Goal: Communication & Community: Share content

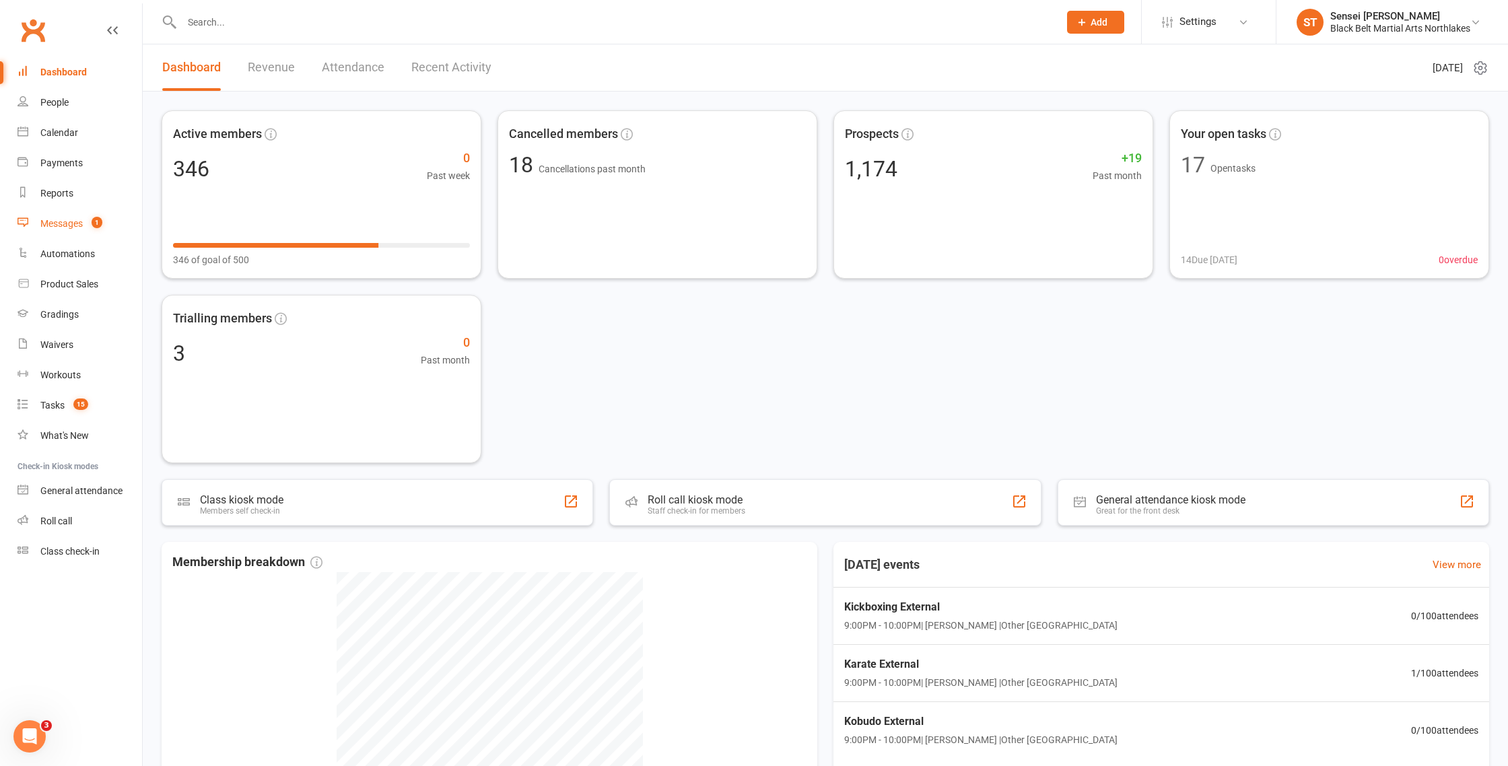
click at [61, 226] on div "Messages" at bounding box center [61, 223] width 42 height 11
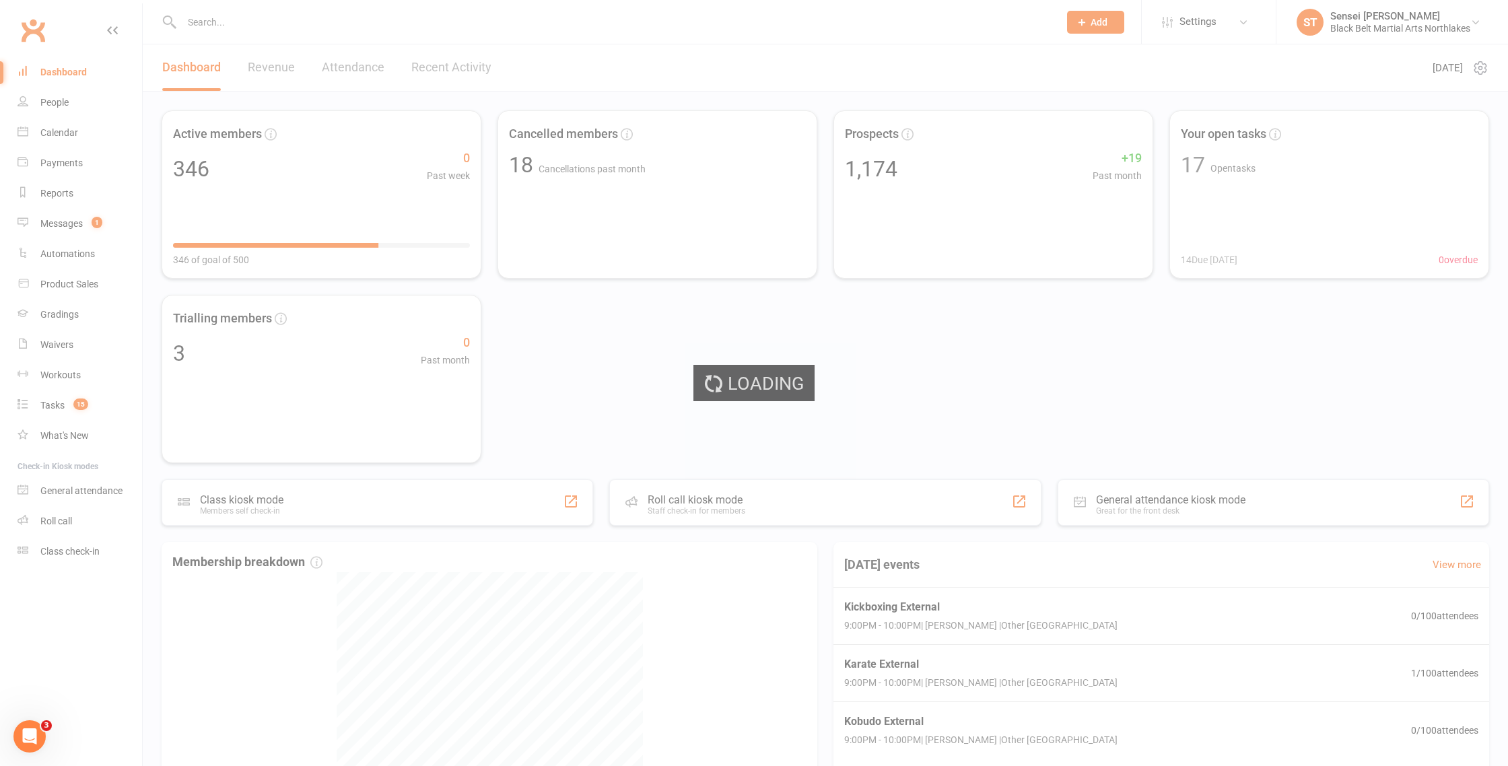
click at [58, 227] on div "Loading" at bounding box center [754, 383] width 1508 height 766
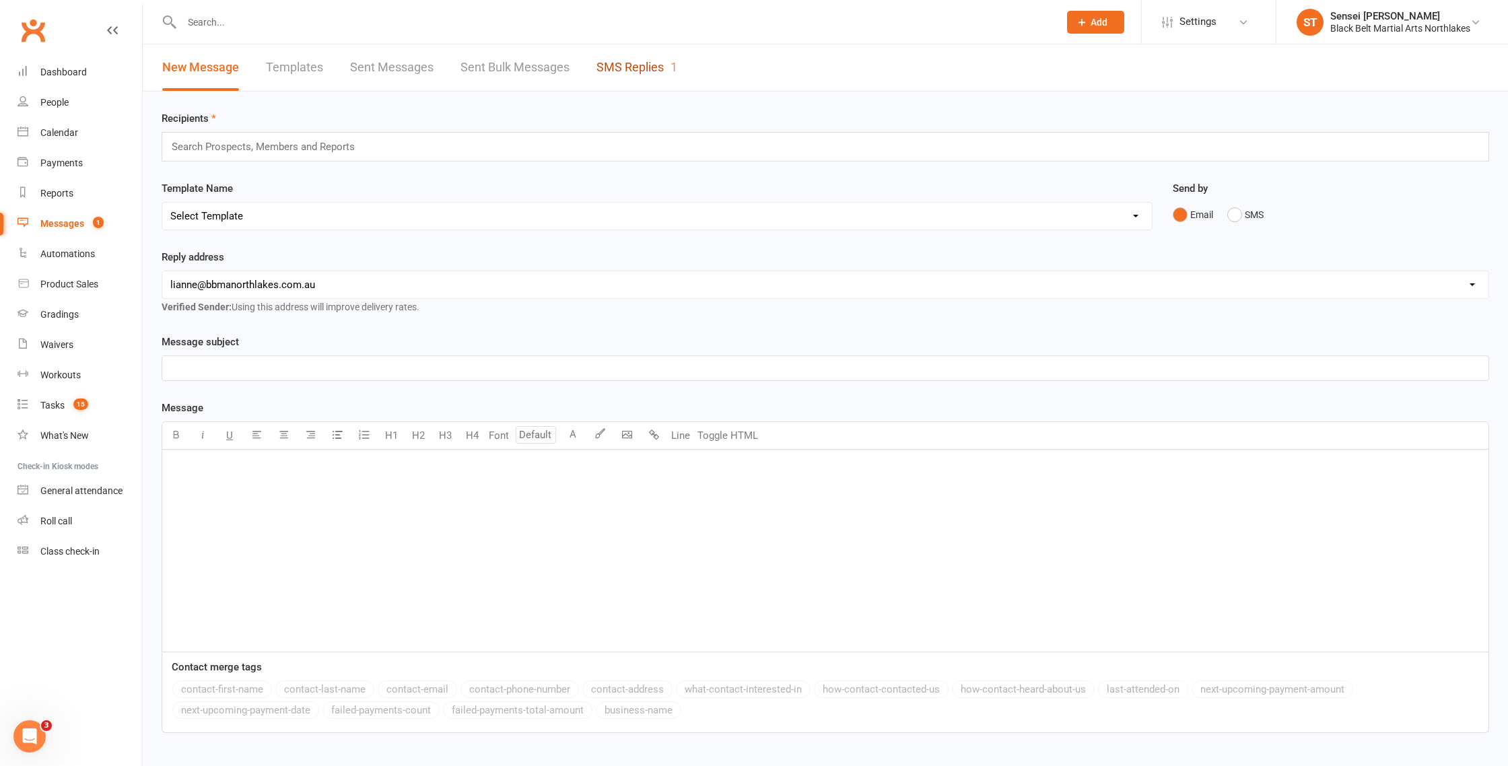
click at [619, 68] on link "SMS Replies 1" at bounding box center [637, 67] width 81 height 46
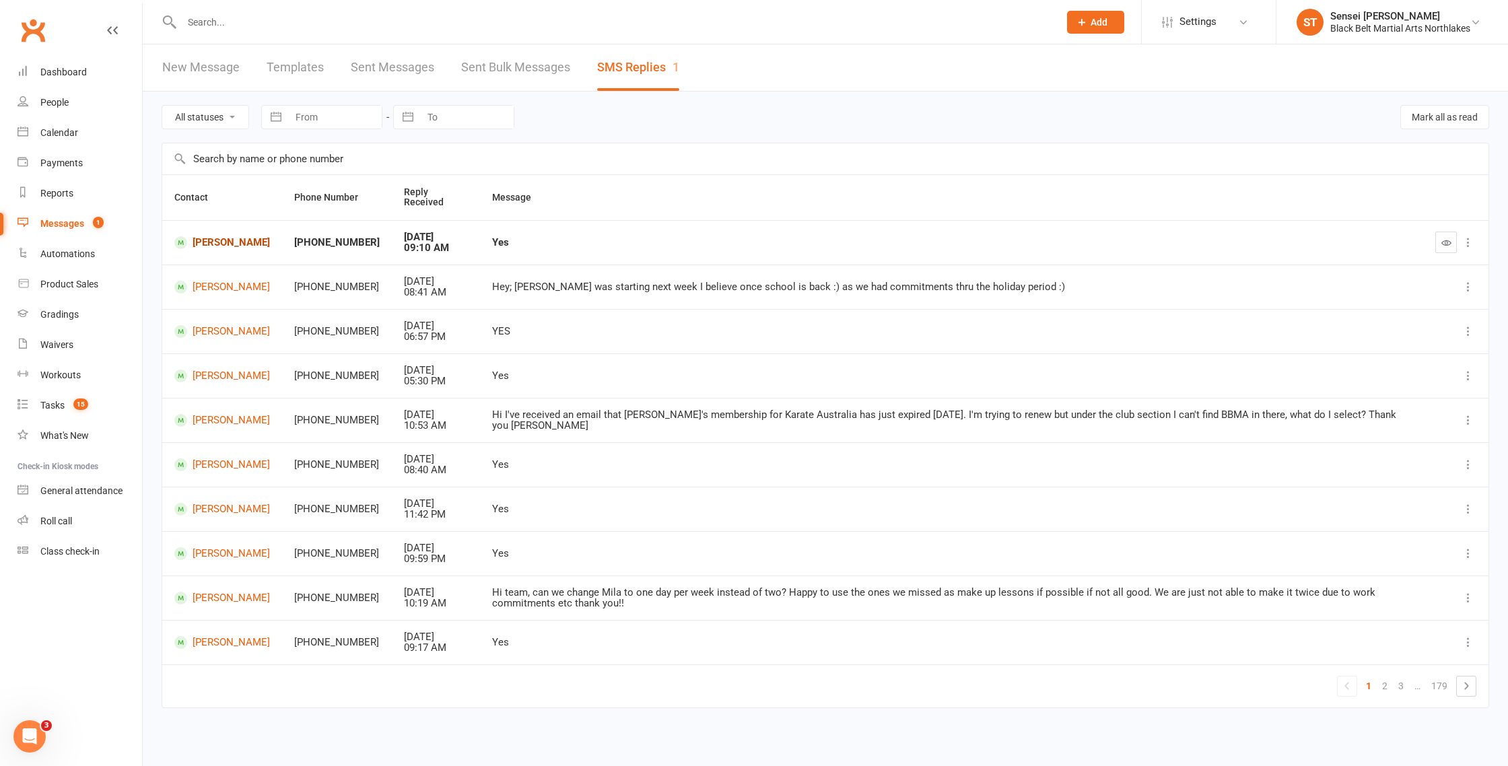
click at [222, 241] on link "Libby Allen" at bounding box center [222, 242] width 96 height 13
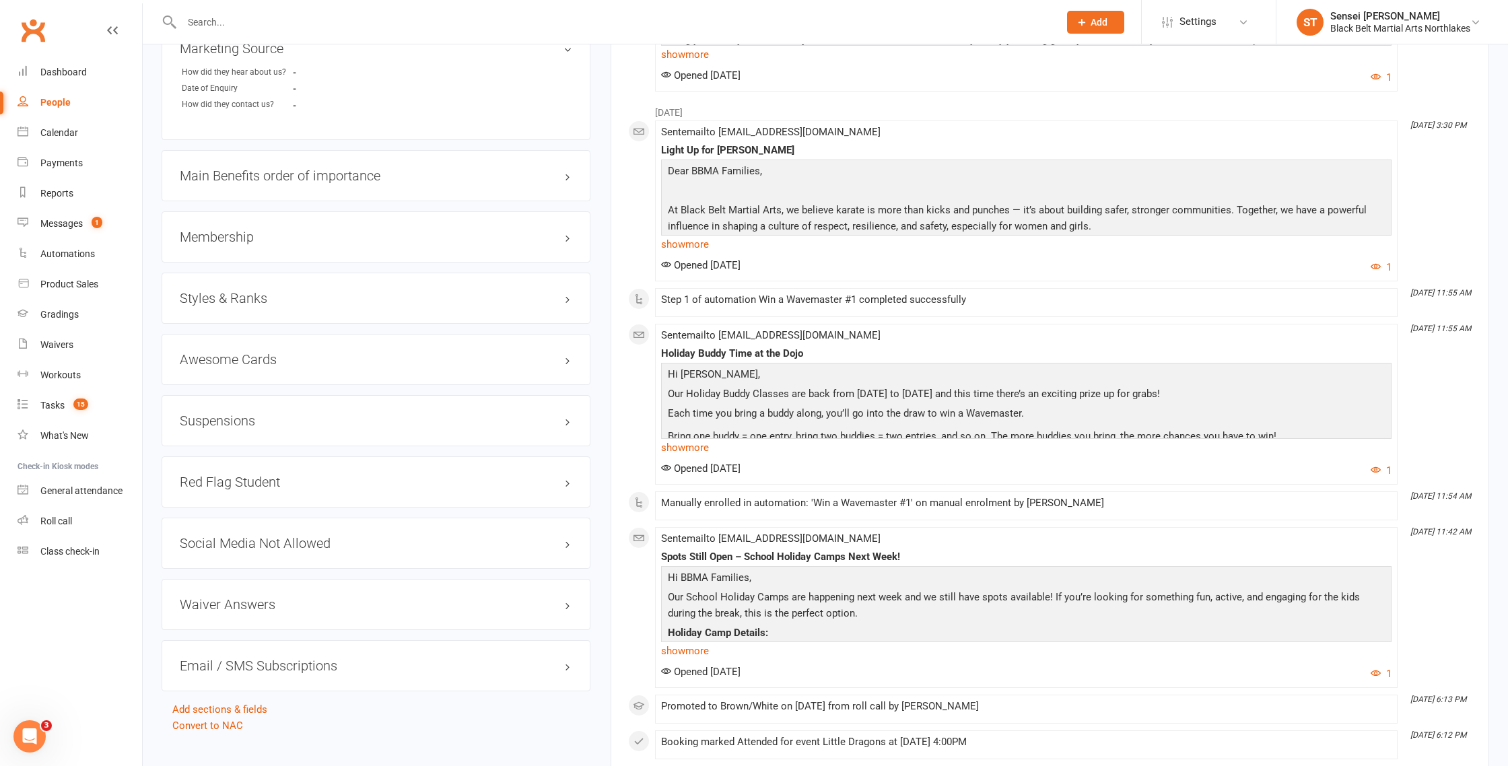
scroll to position [1122, 0]
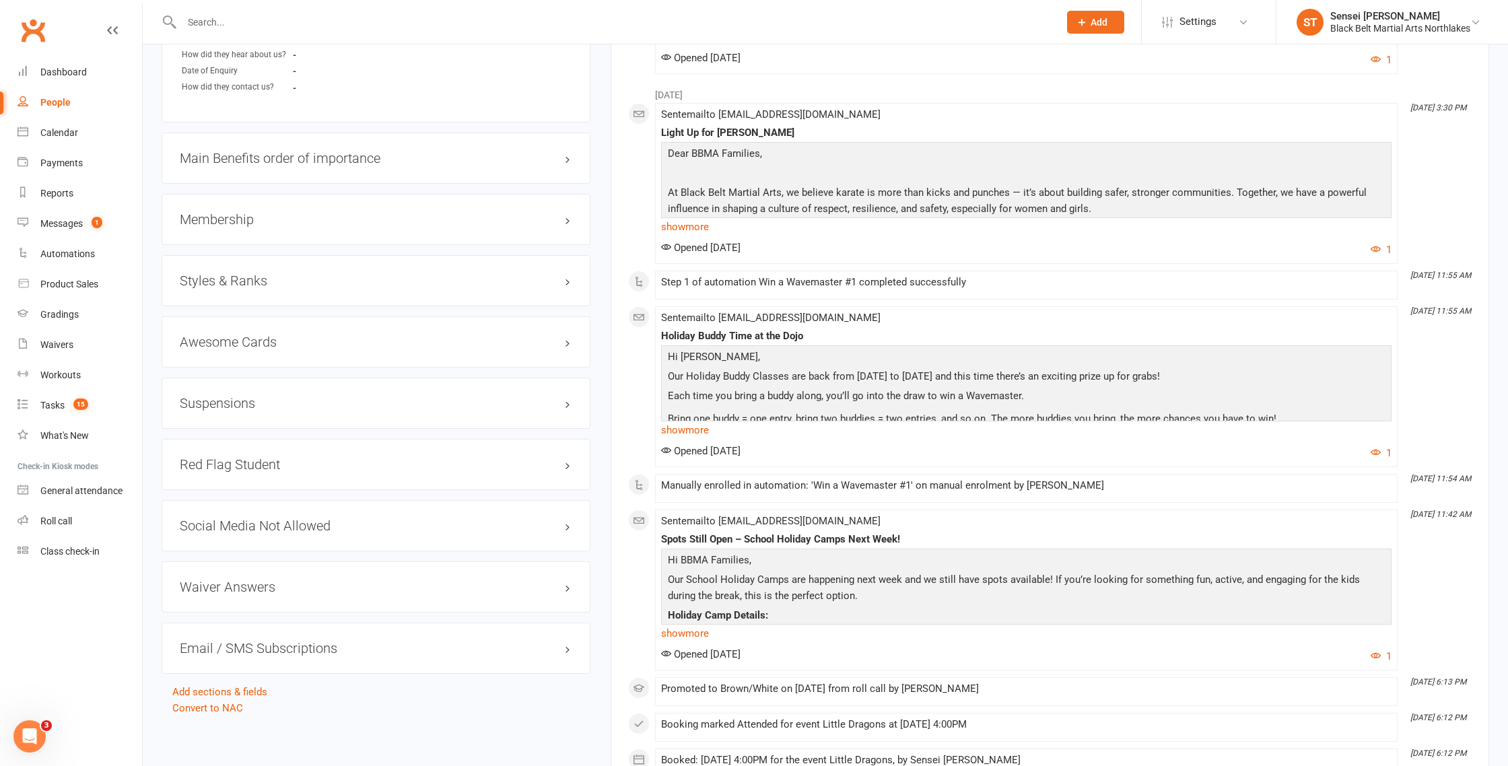
click at [229, 215] on h3 "Membership" at bounding box center [376, 219] width 393 height 15
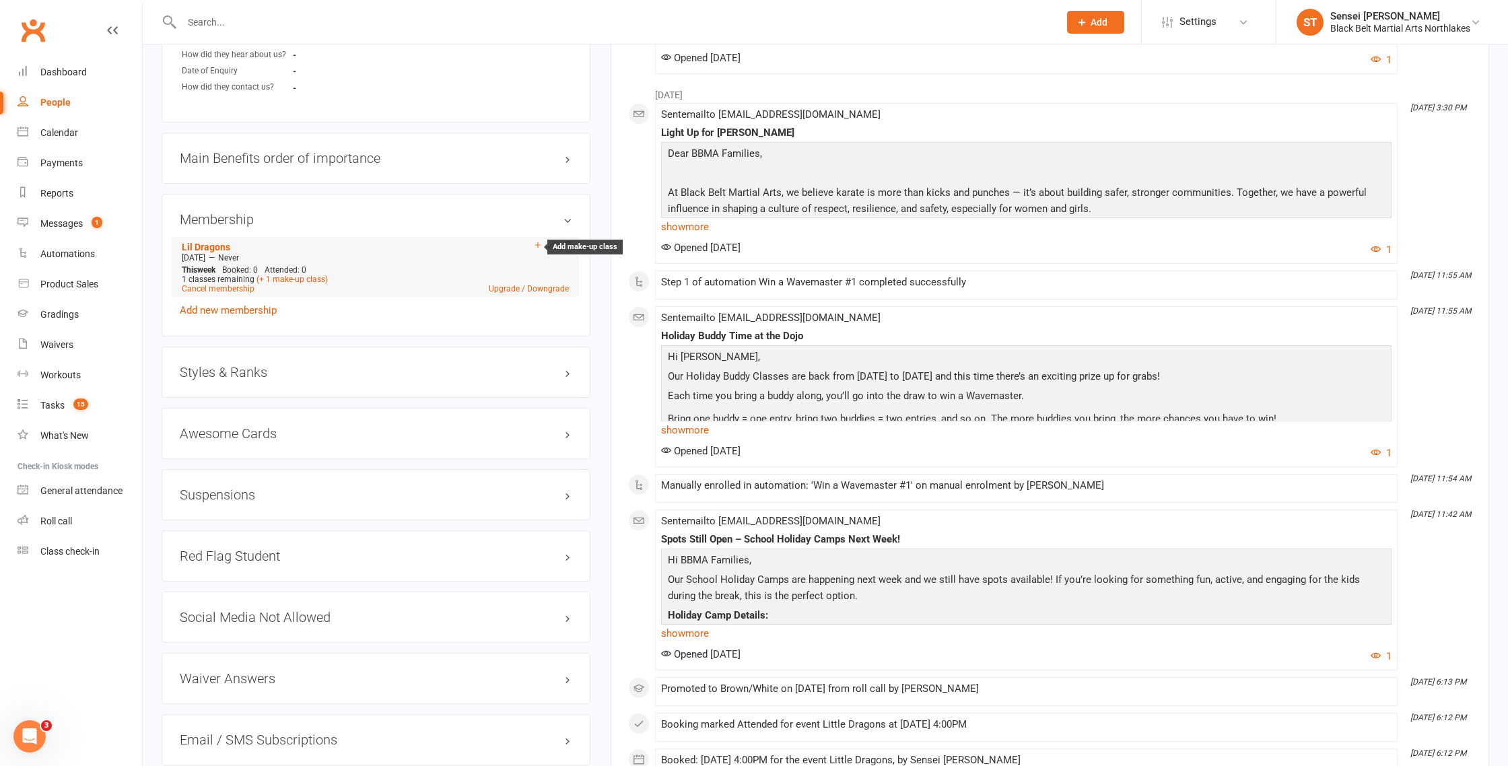
click at [535, 242] on icon at bounding box center [537, 244] width 9 height 9
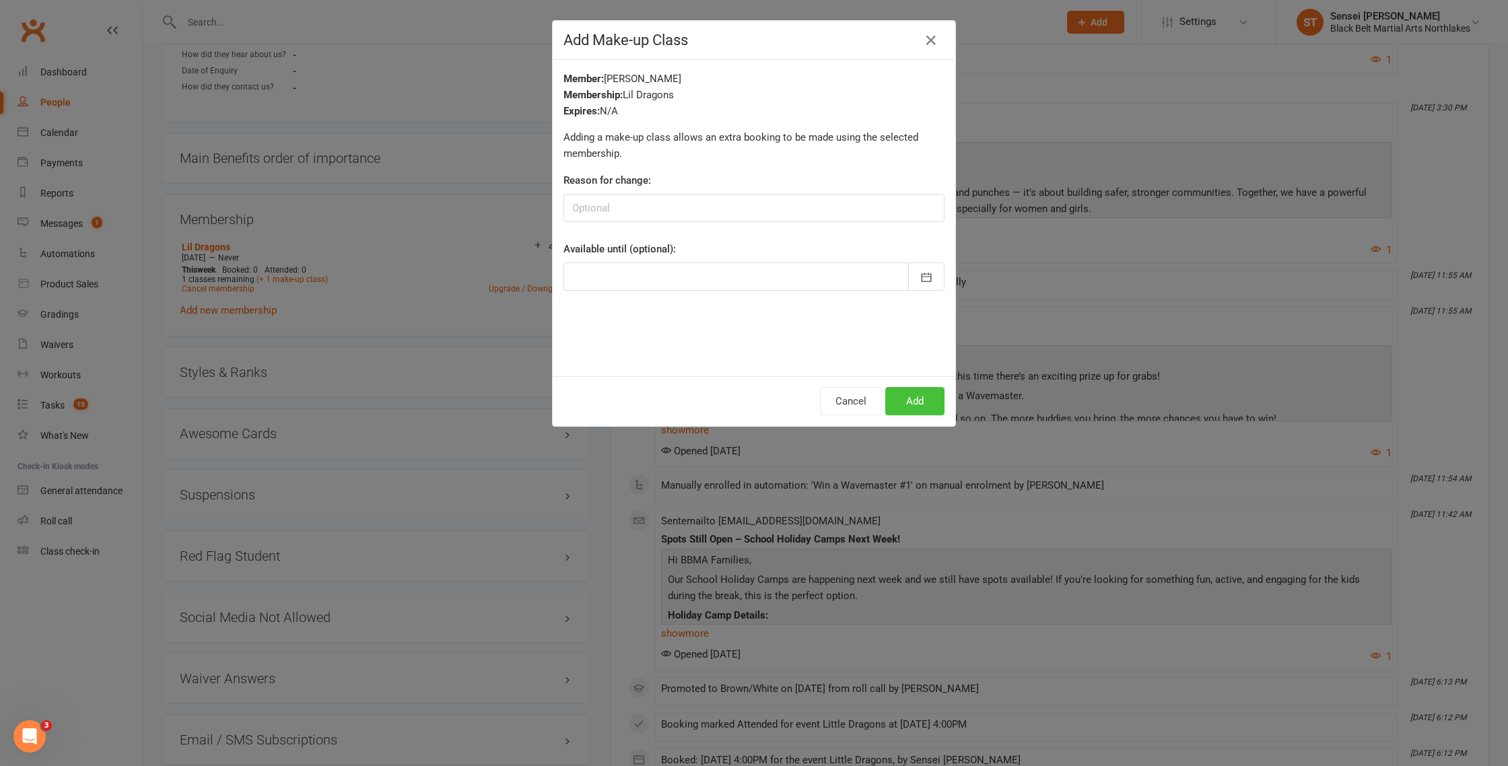
click at [920, 403] on button "Add" at bounding box center [914, 401] width 59 height 28
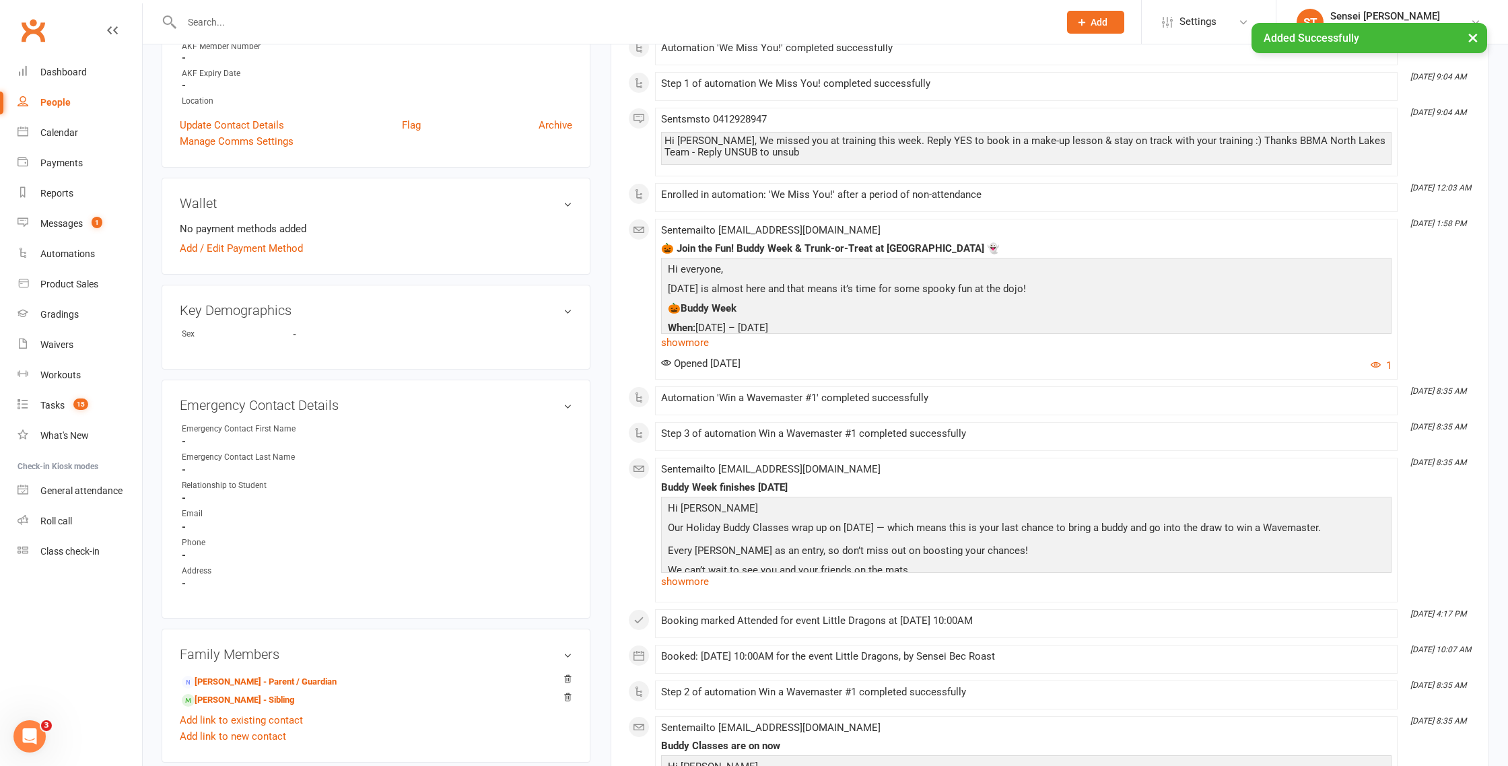
scroll to position [0, 0]
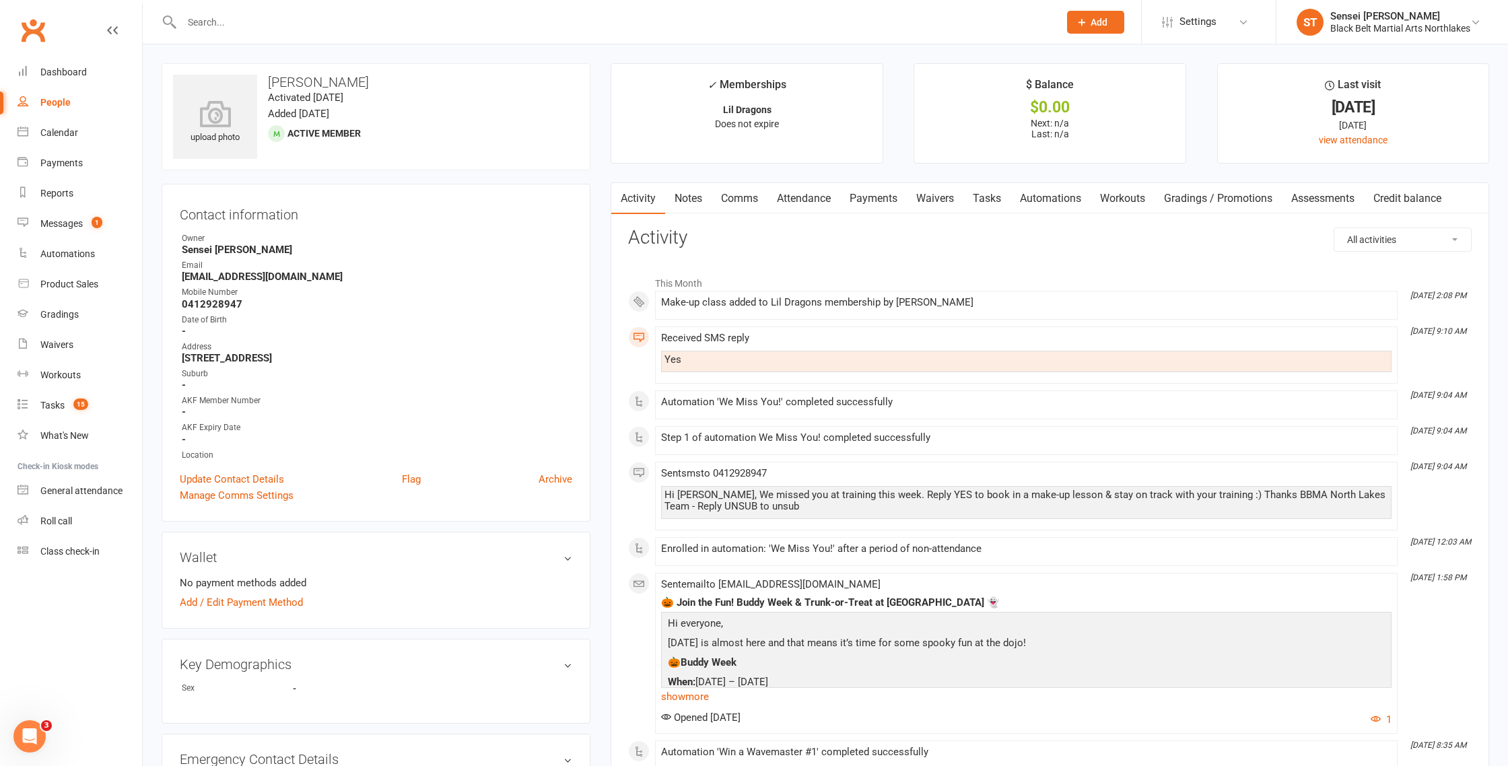
click at [238, 24] on input "text" at bounding box center [614, 22] width 872 height 19
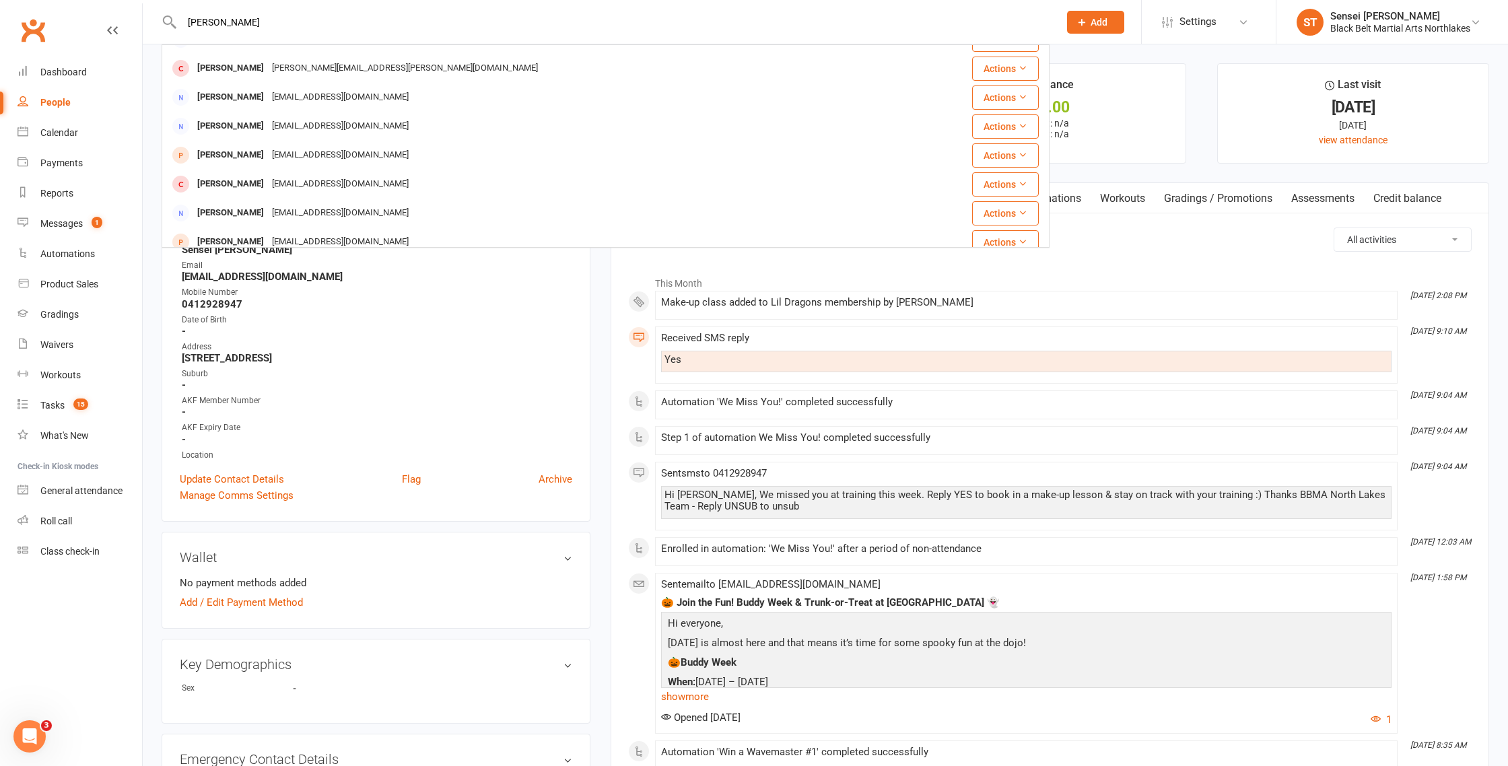
scroll to position [168, 0]
type input "Nicola"
click at [230, 150] on div "Nicola Richards" at bounding box center [230, 153] width 75 height 20
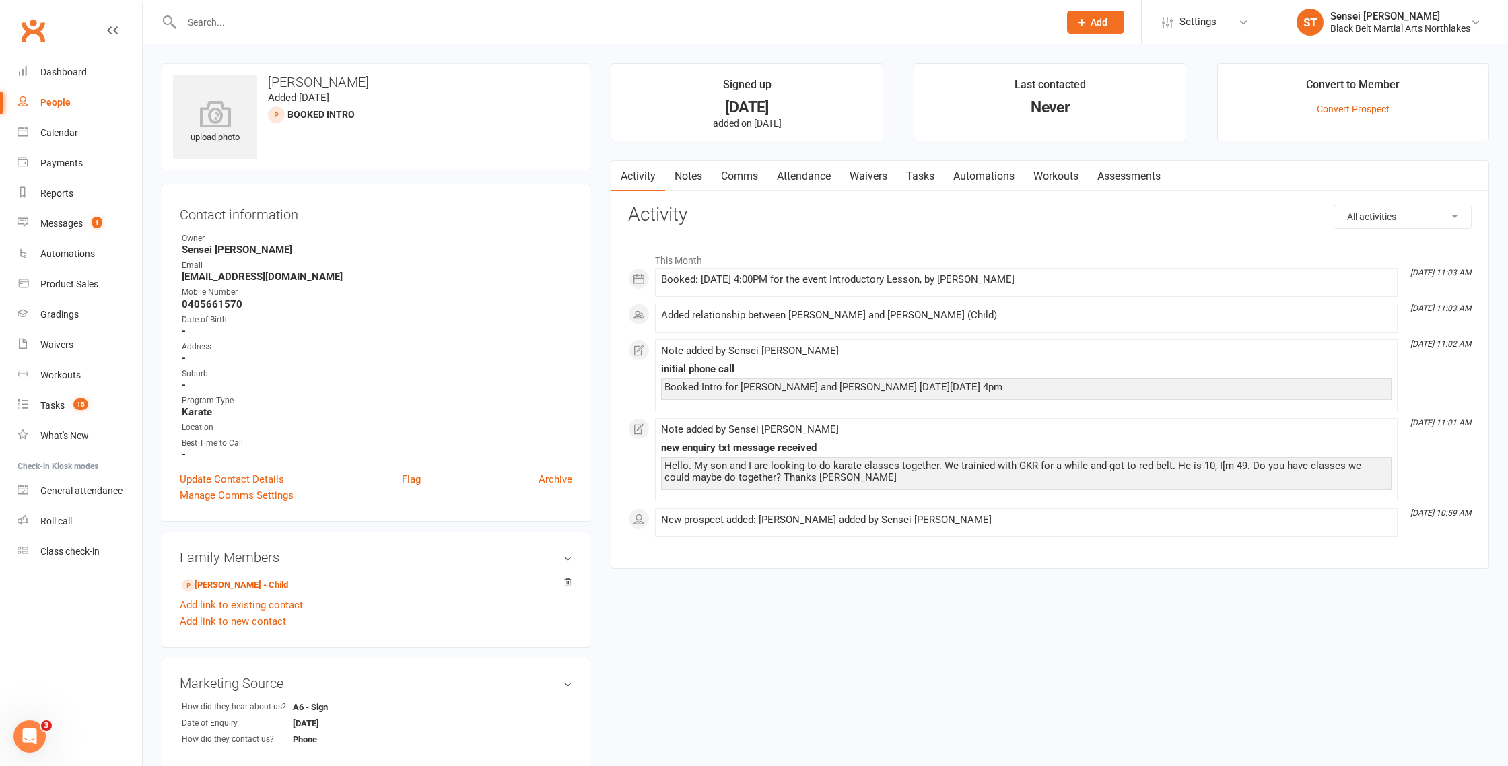
click at [681, 184] on link "Notes" at bounding box center [688, 176] width 46 height 31
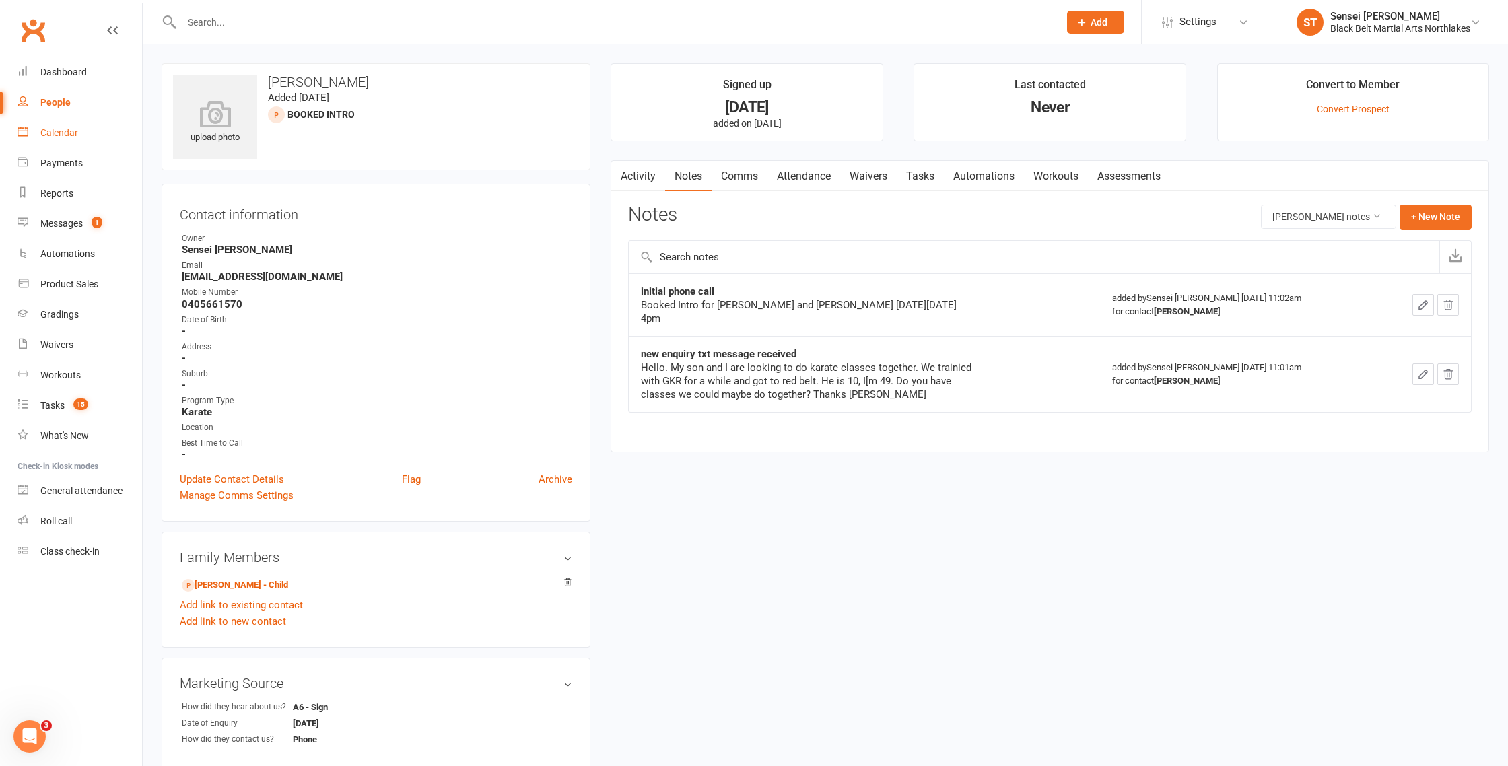
click at [54, 138] on link "Calendar" at bounding box center [80, 133] width 125 height 30
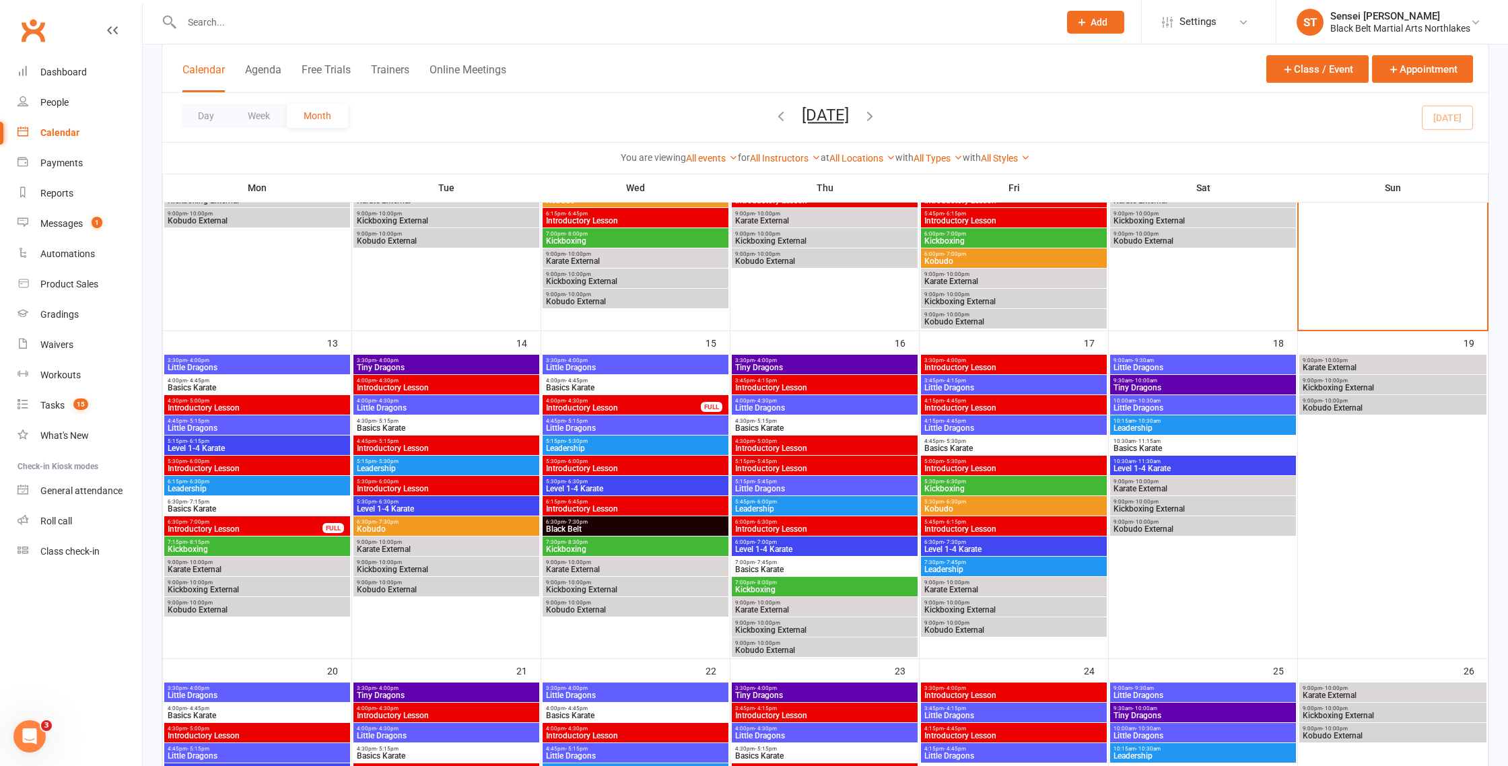
scroll to position [452, 0]
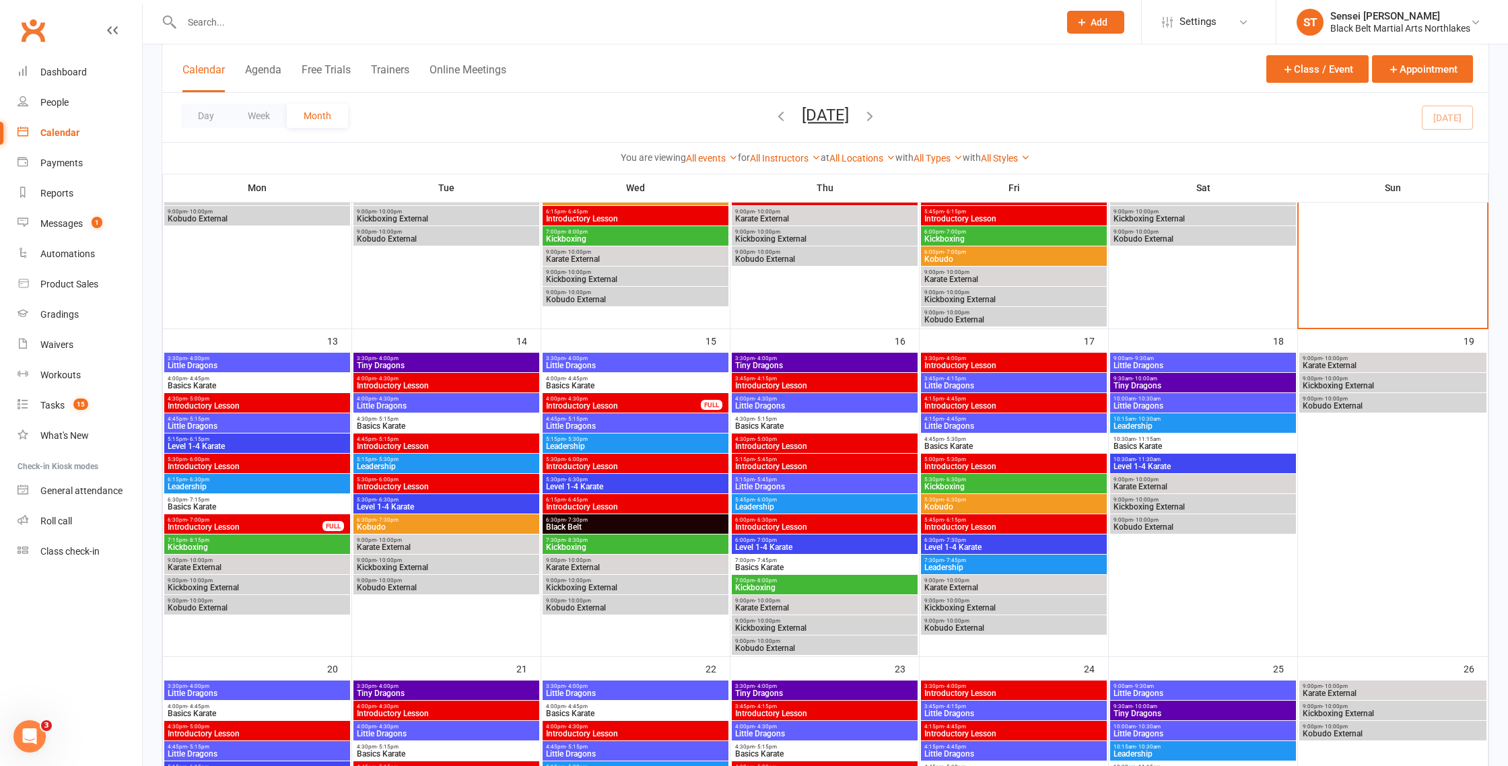
click at [813, 444] on span "Introductory Lesson" at bounding box center [825, 446] width 180 height 8
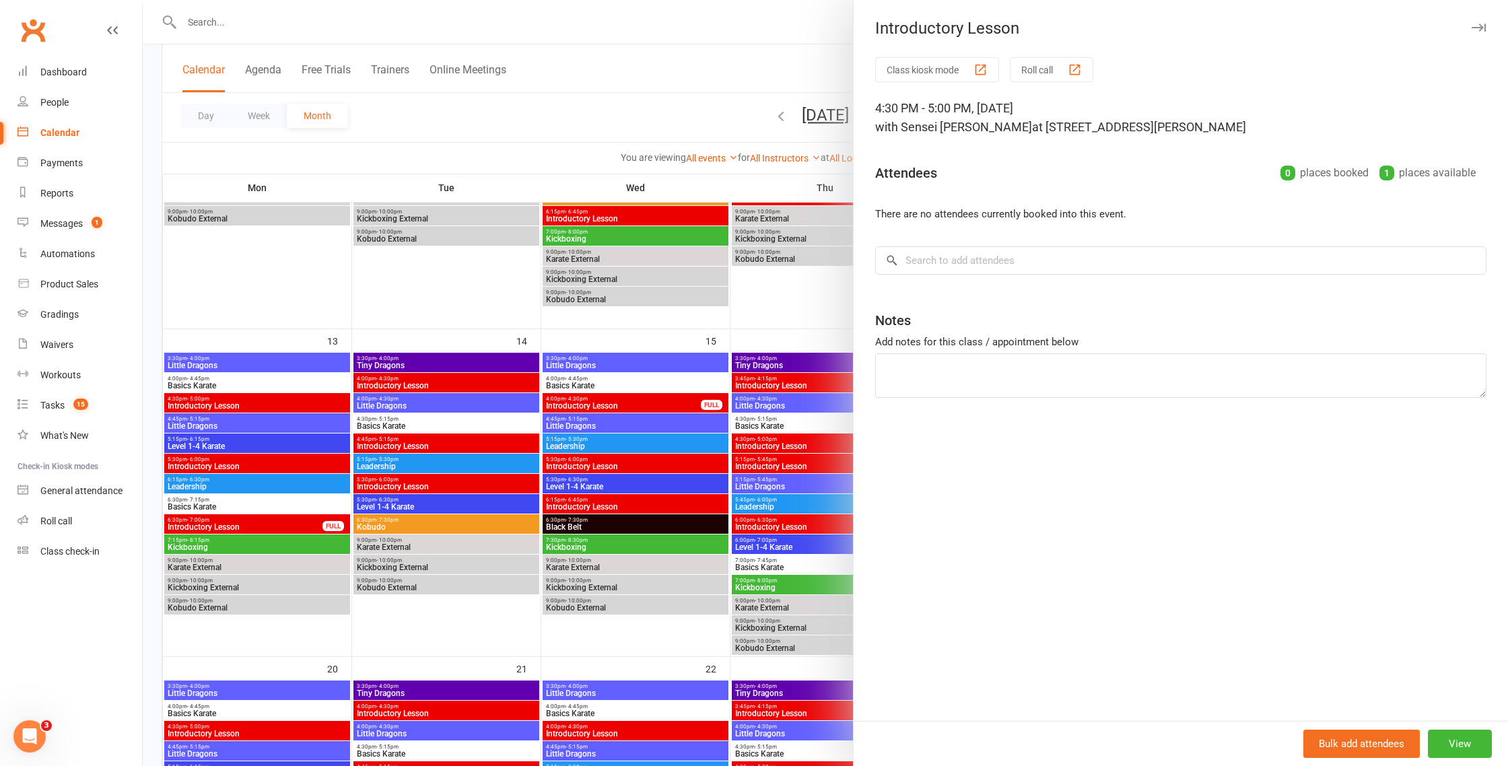
click at [679, 334] on div at bounding box center [826, 383] width 1366 height 766
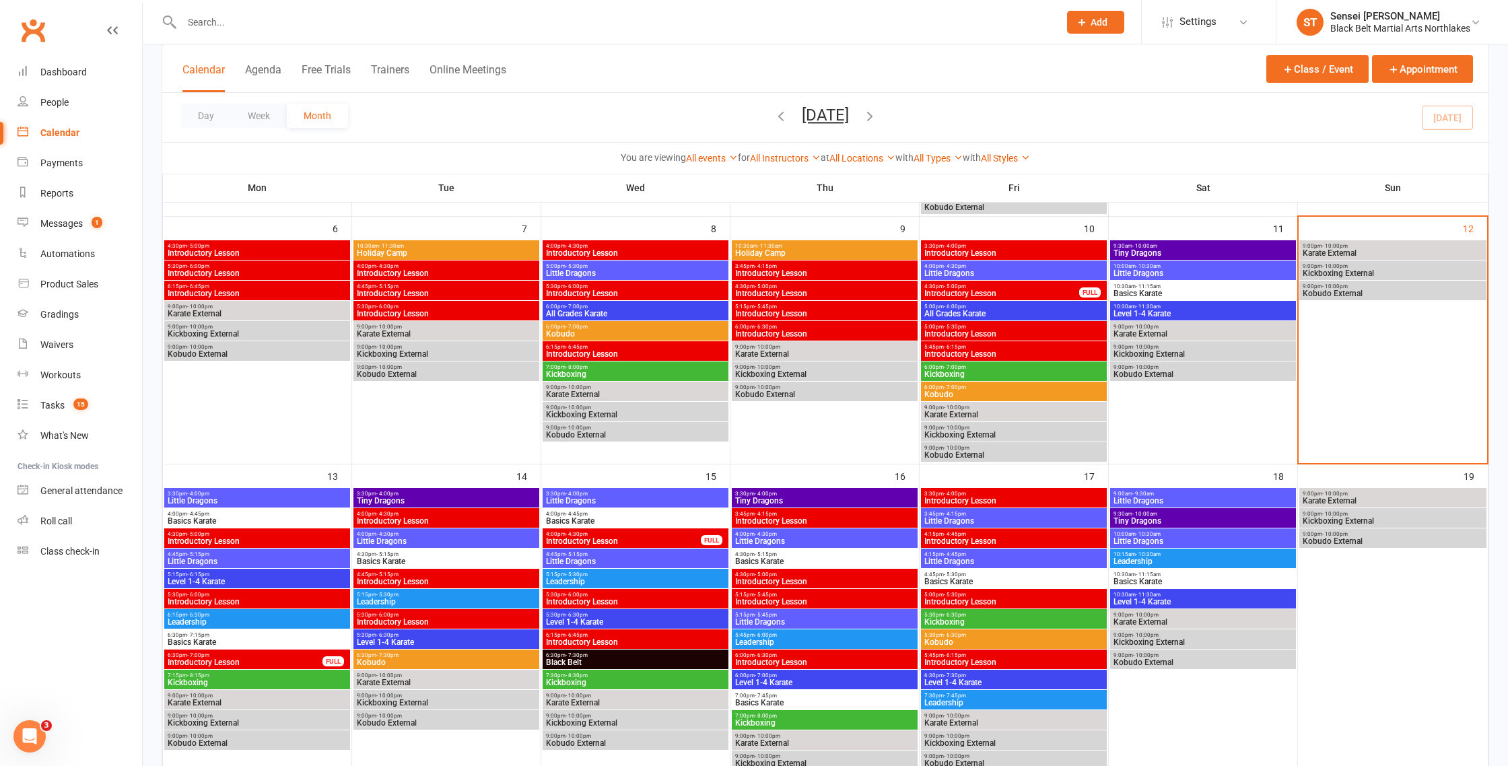
scroll to position [308, 0]
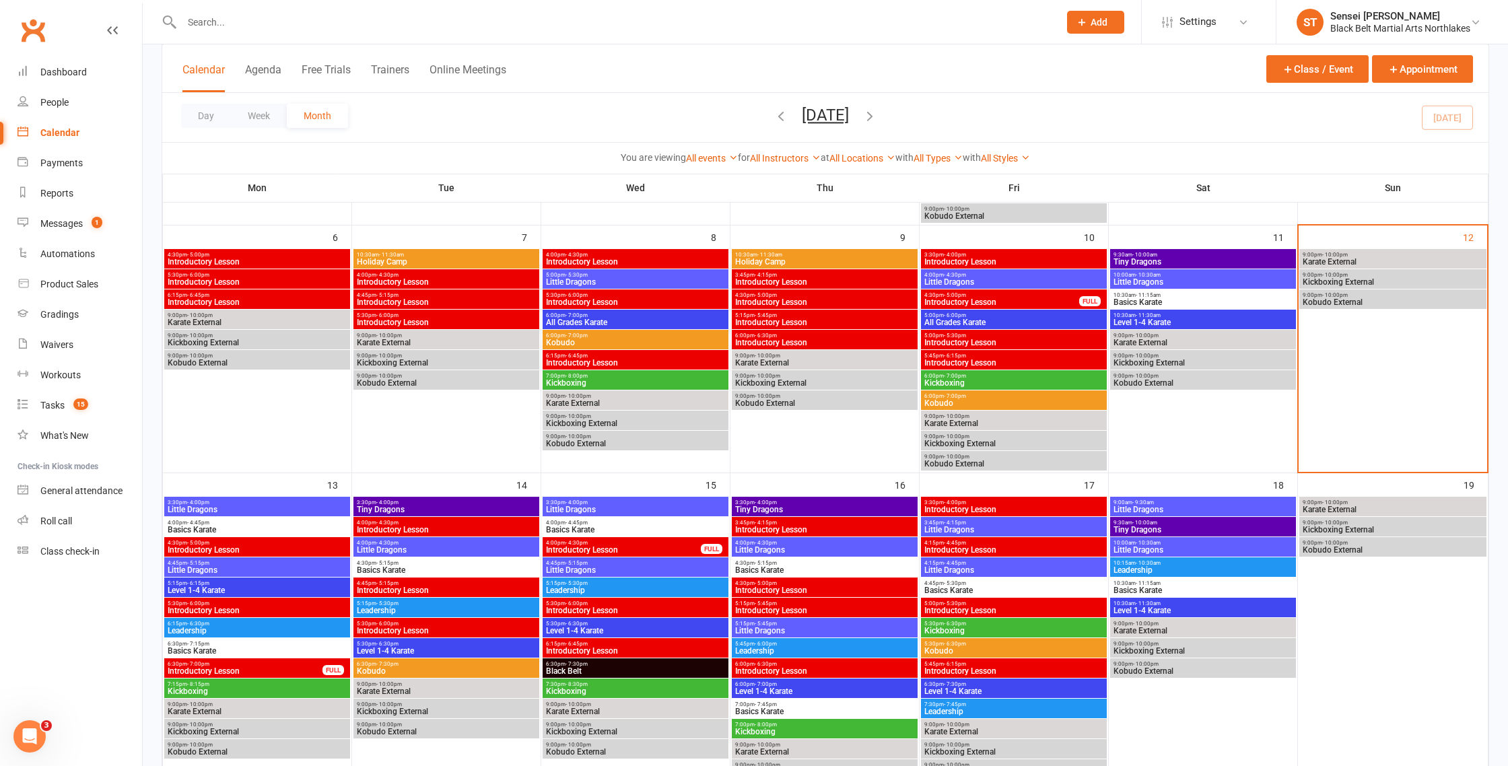
click at [961, 299] on span "Introductory Lesson" at bounding box center [1002, 302] width 156 height 8
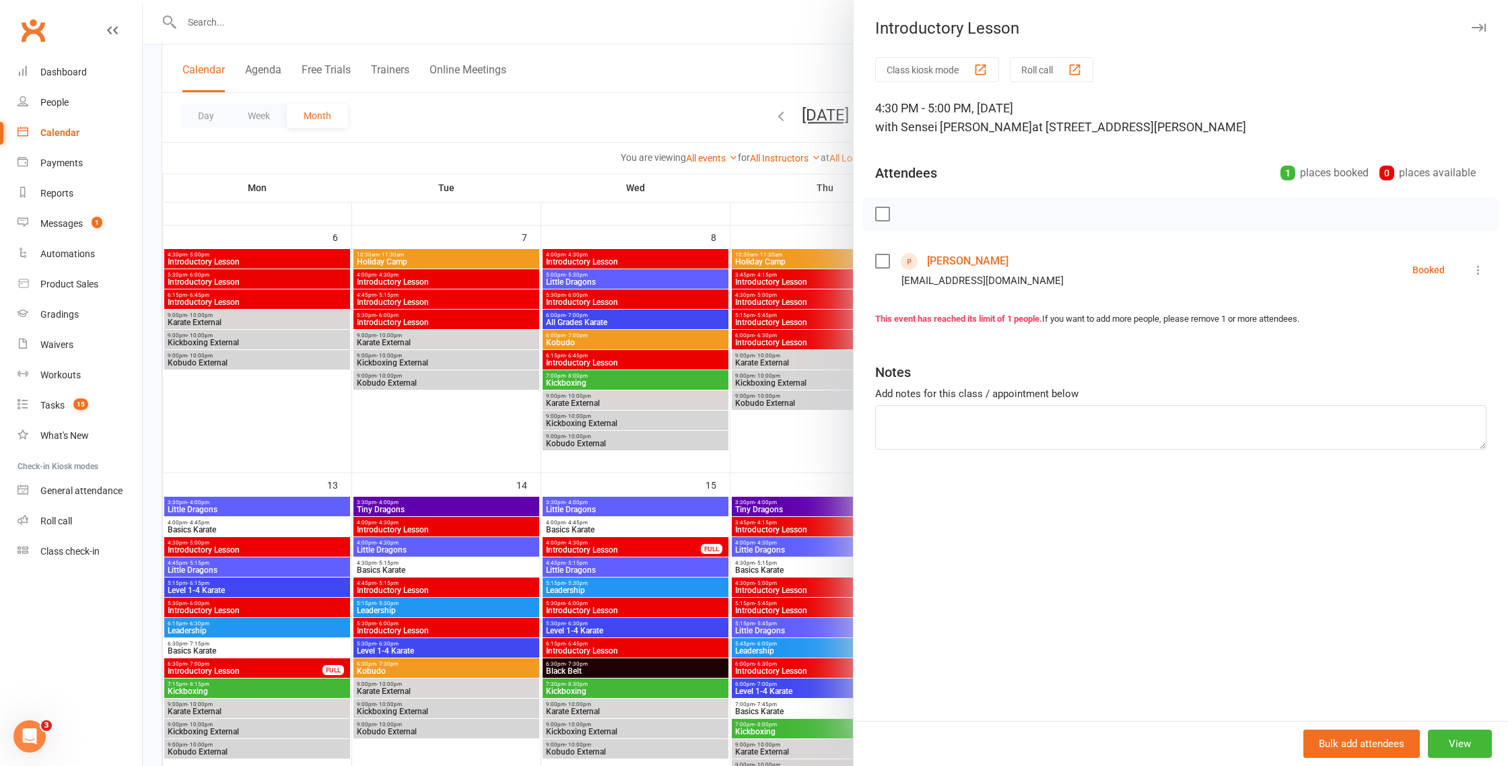
click at [737, 446] on div at bounding box center [826, 383] width 1366 height 766
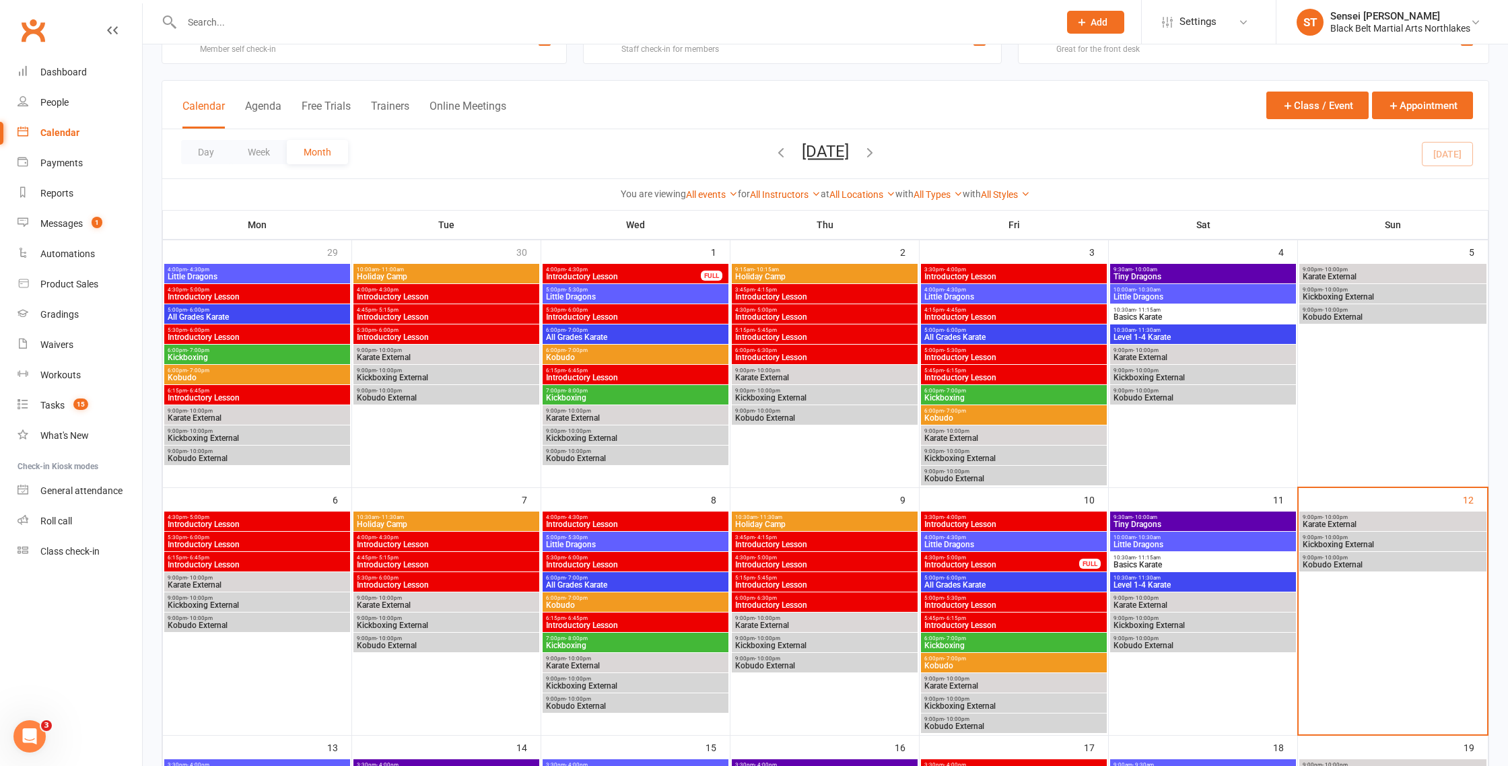
scroll to position [0, 0]
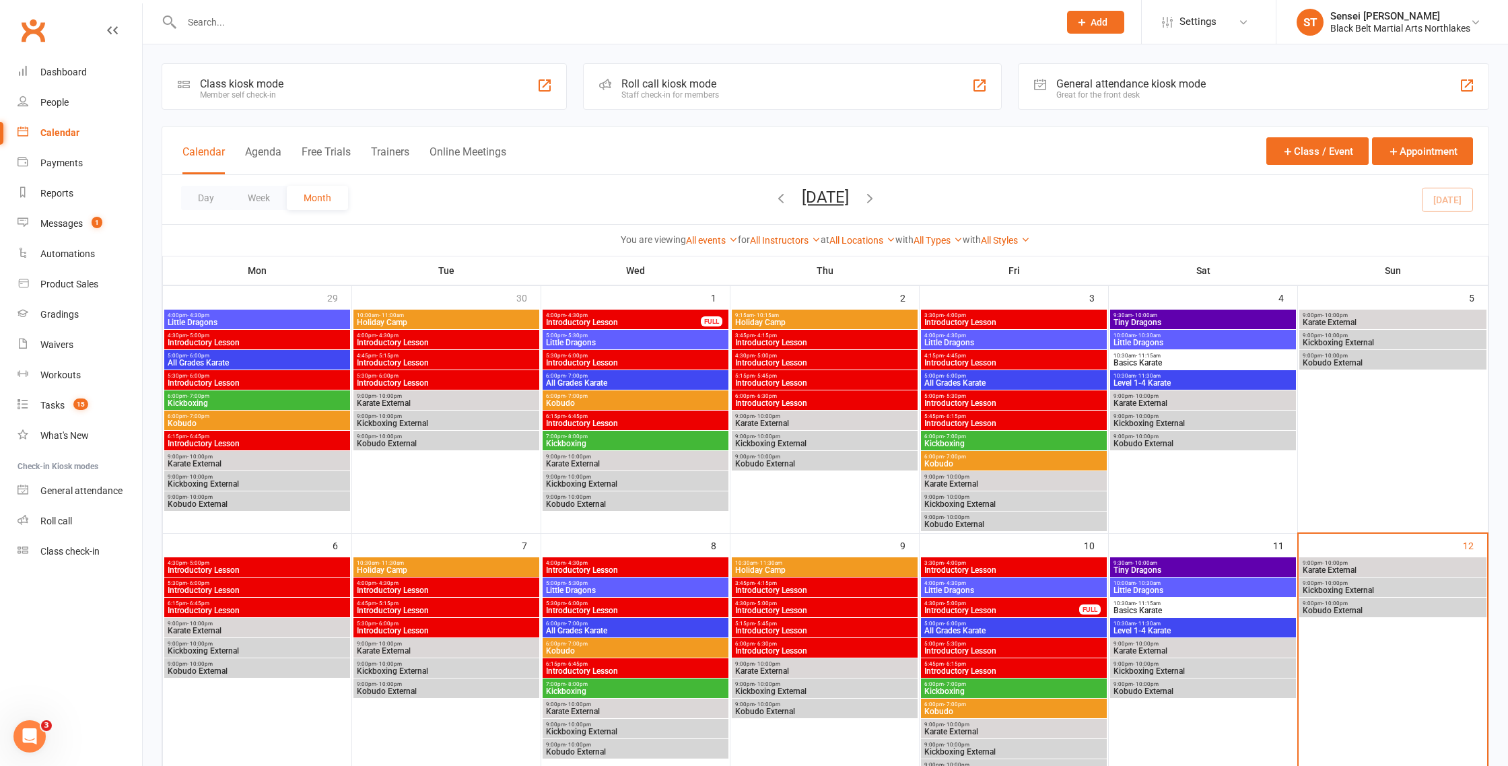
click at [968, 609] on span "Introductory Lesson" at bounding box center [1002, 611] width 156 height 8
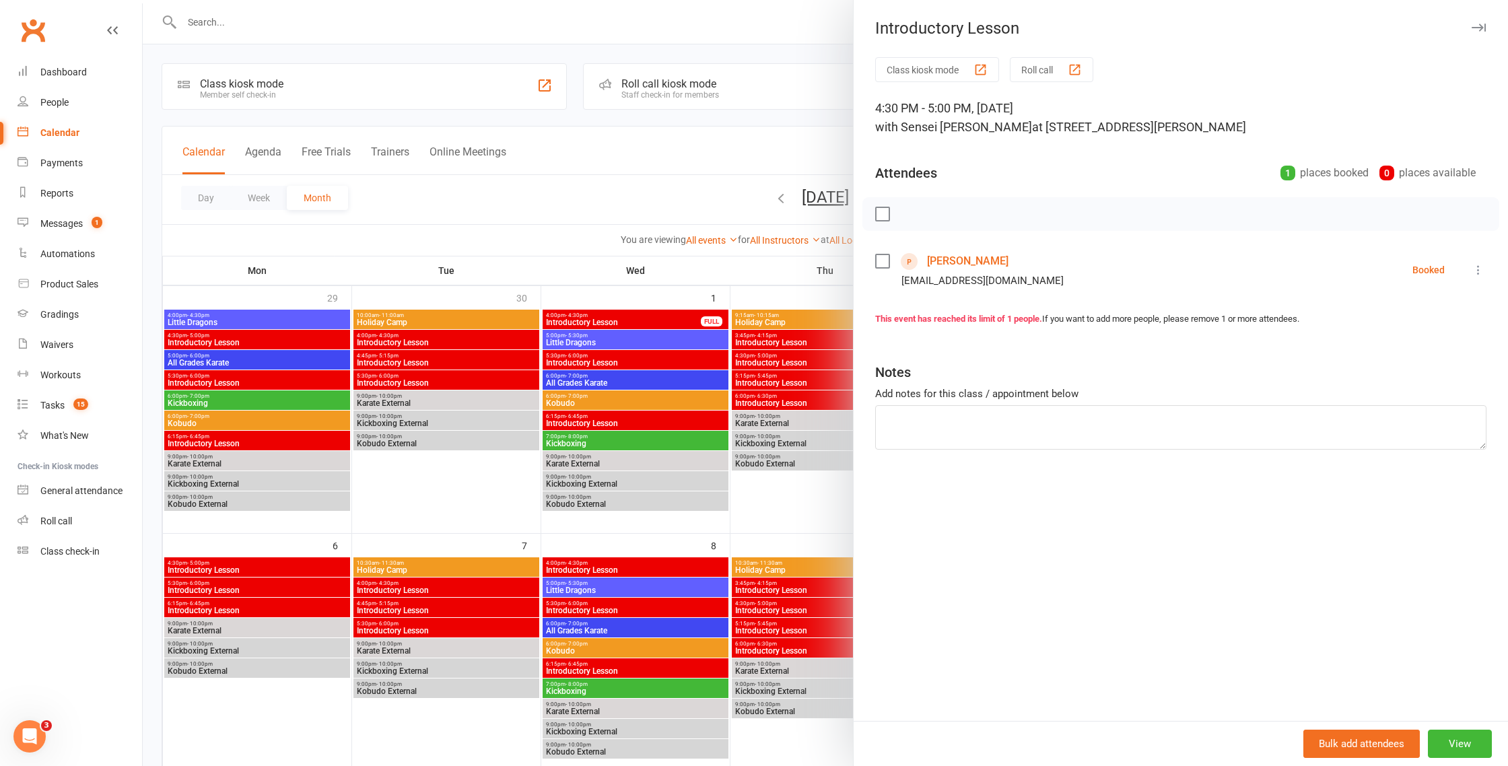
click at [1478, 267] on icon at bounding box center [1478, 269] width 13 height 13
click at [1417, 376] on link "Mark absent" at bounding box center [1419, 377] width 133 height 27
click at [970, 262] on link "Andie Lonergan - Brazel" at bounding box center [967, 261] width 81 height 22
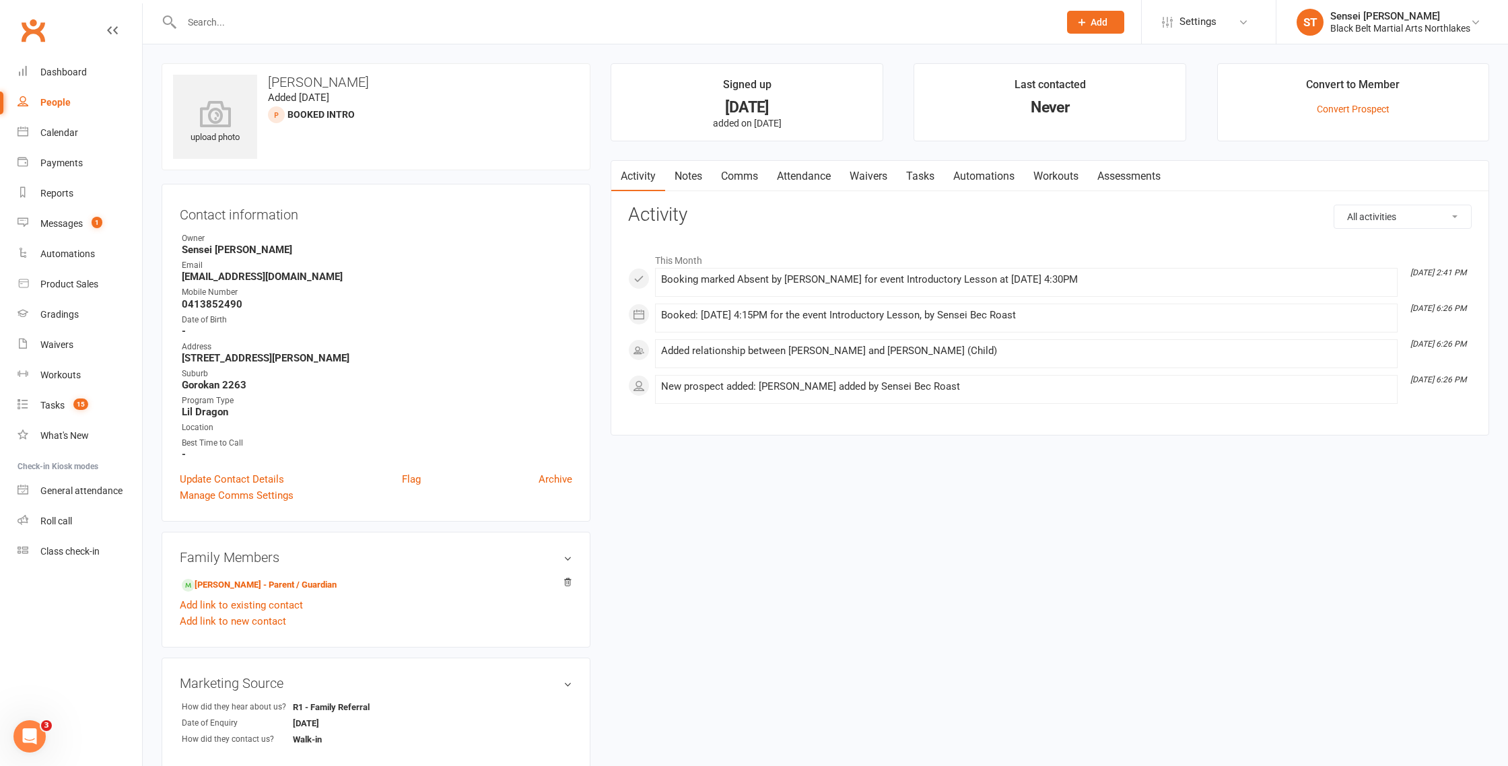
click at [708, 178] on link "Notes" at bounding box center [688, 176] width 46 height 31
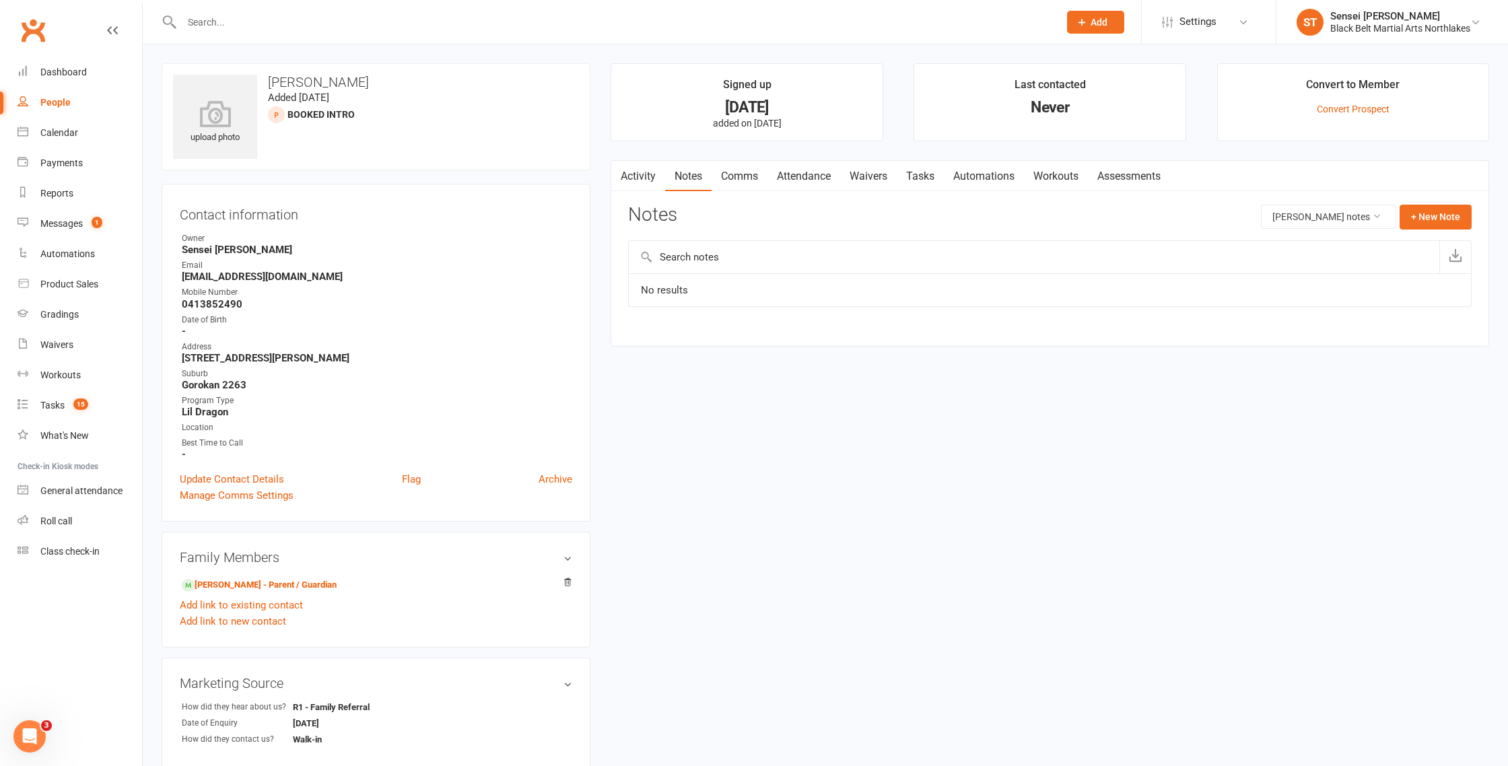
click at [739, 179] on link "Comms" at bounding box center [740, 176] width 56 height 31
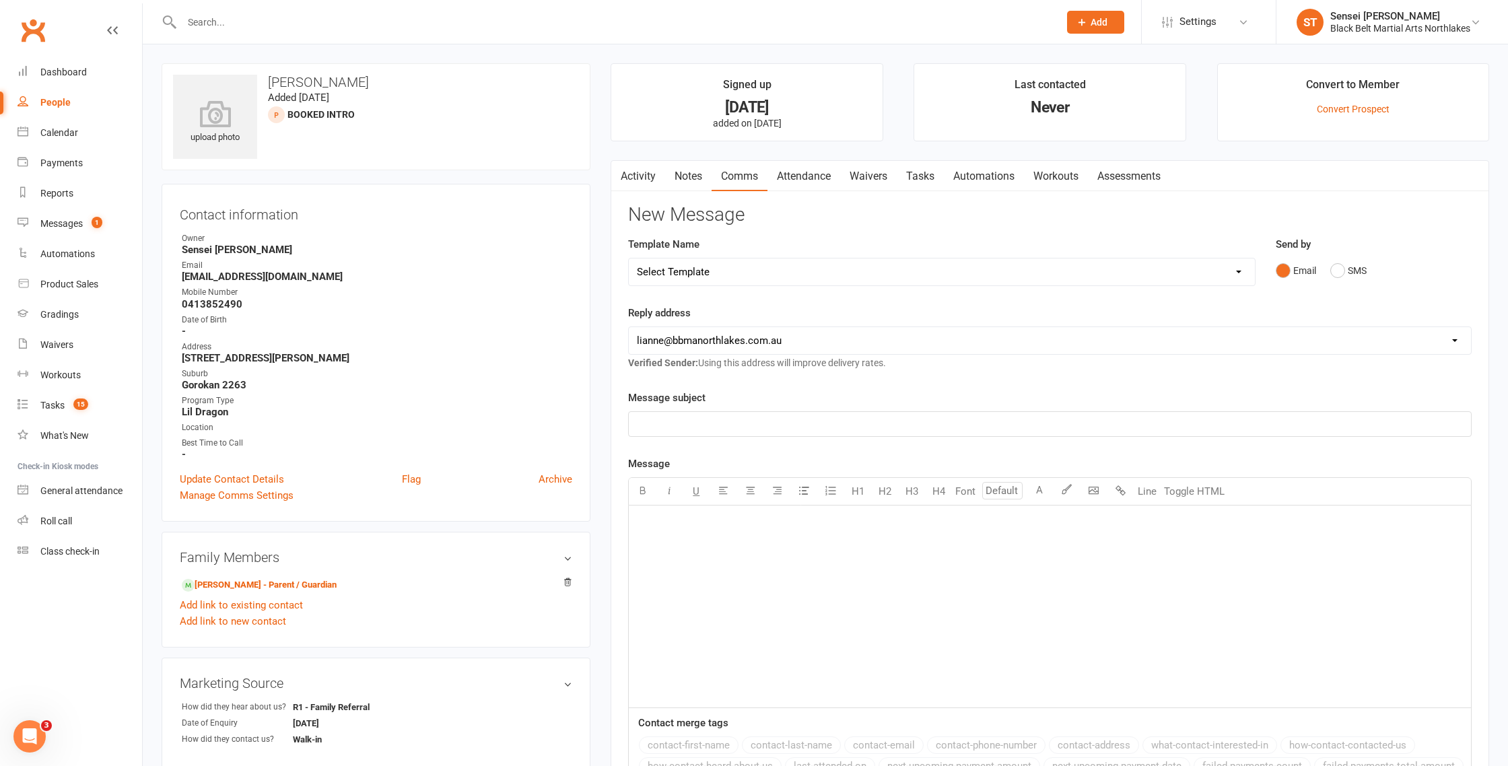
click at [685, 174] on link "Notes" at bounding box center [688, 176] width 46 height 31
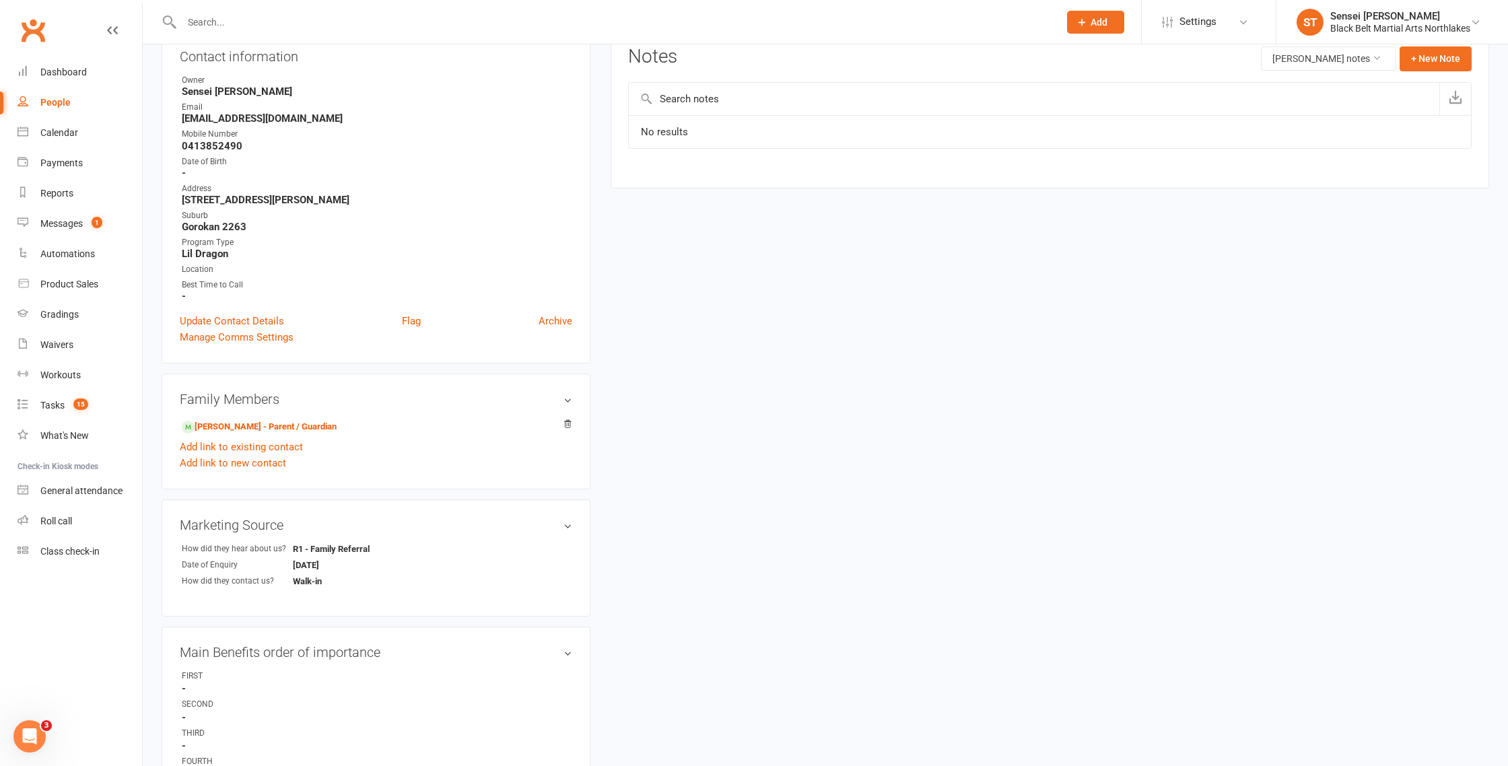
scroll to position [165, 0]
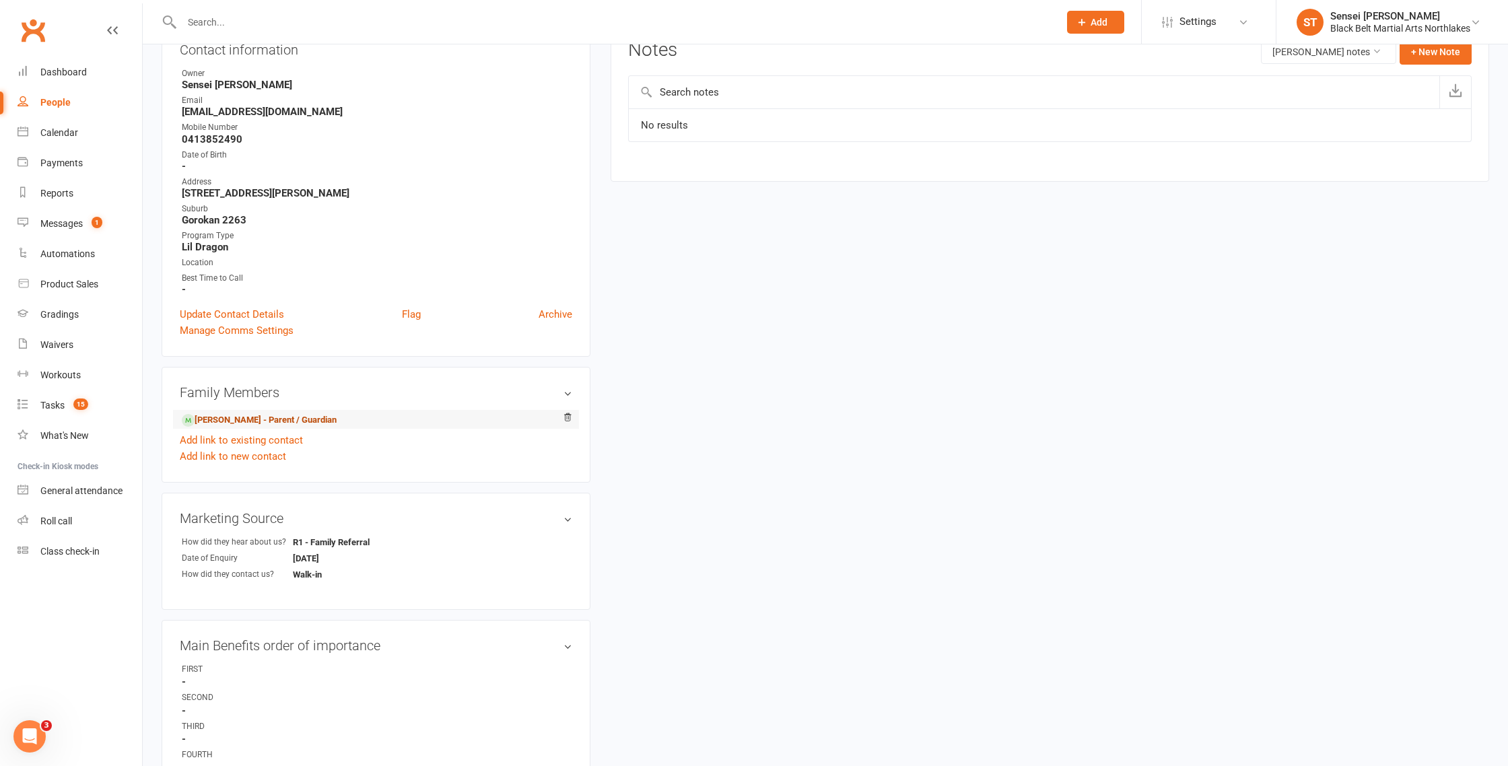
click at [263, 417] on link "Narkeeta Lonergan - Brazel - Parent / Guardian" at bounding box center [259, 420] width 155 height 14
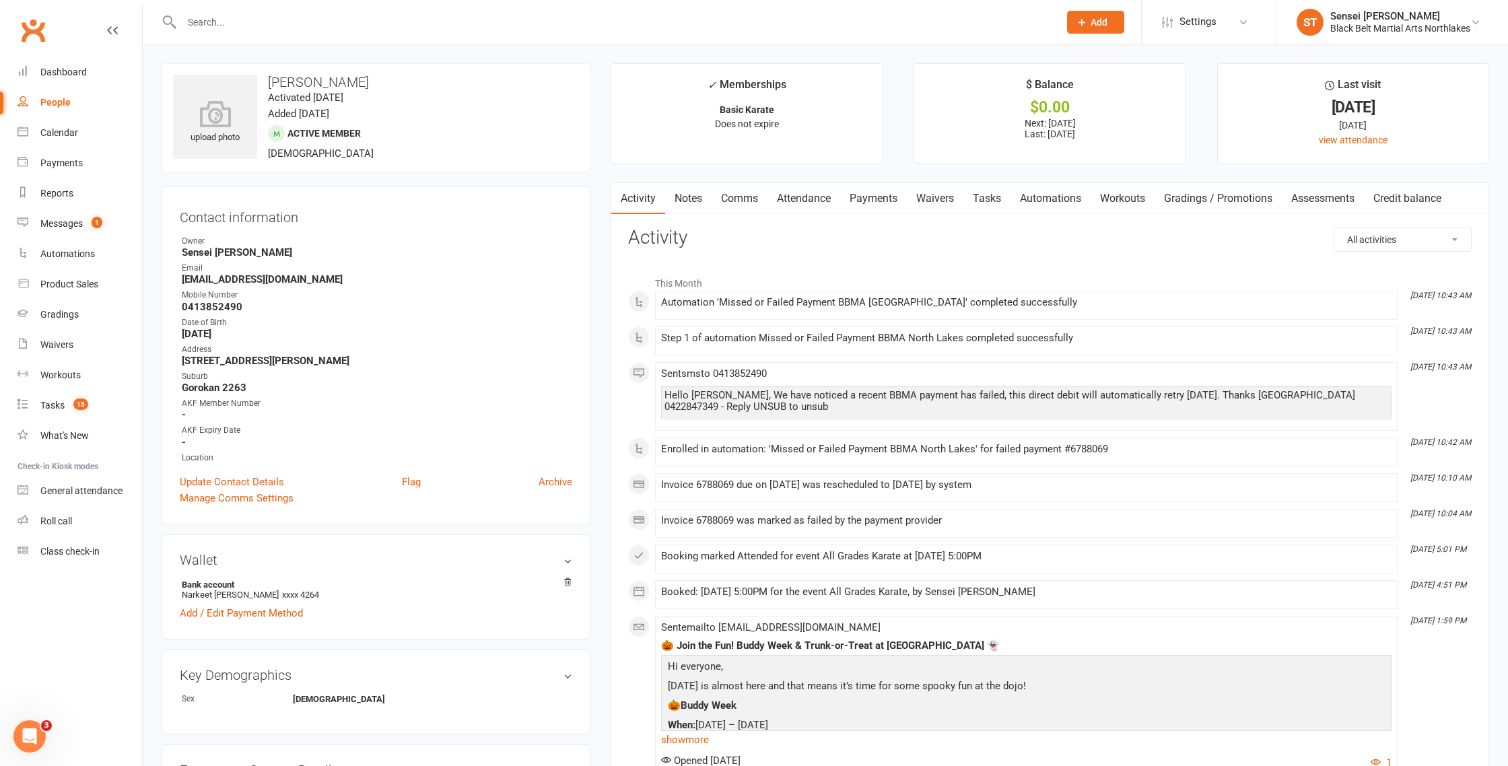
click at [679, 201] on link "Notes" at bounding box center [688, 198] width 46 height 31
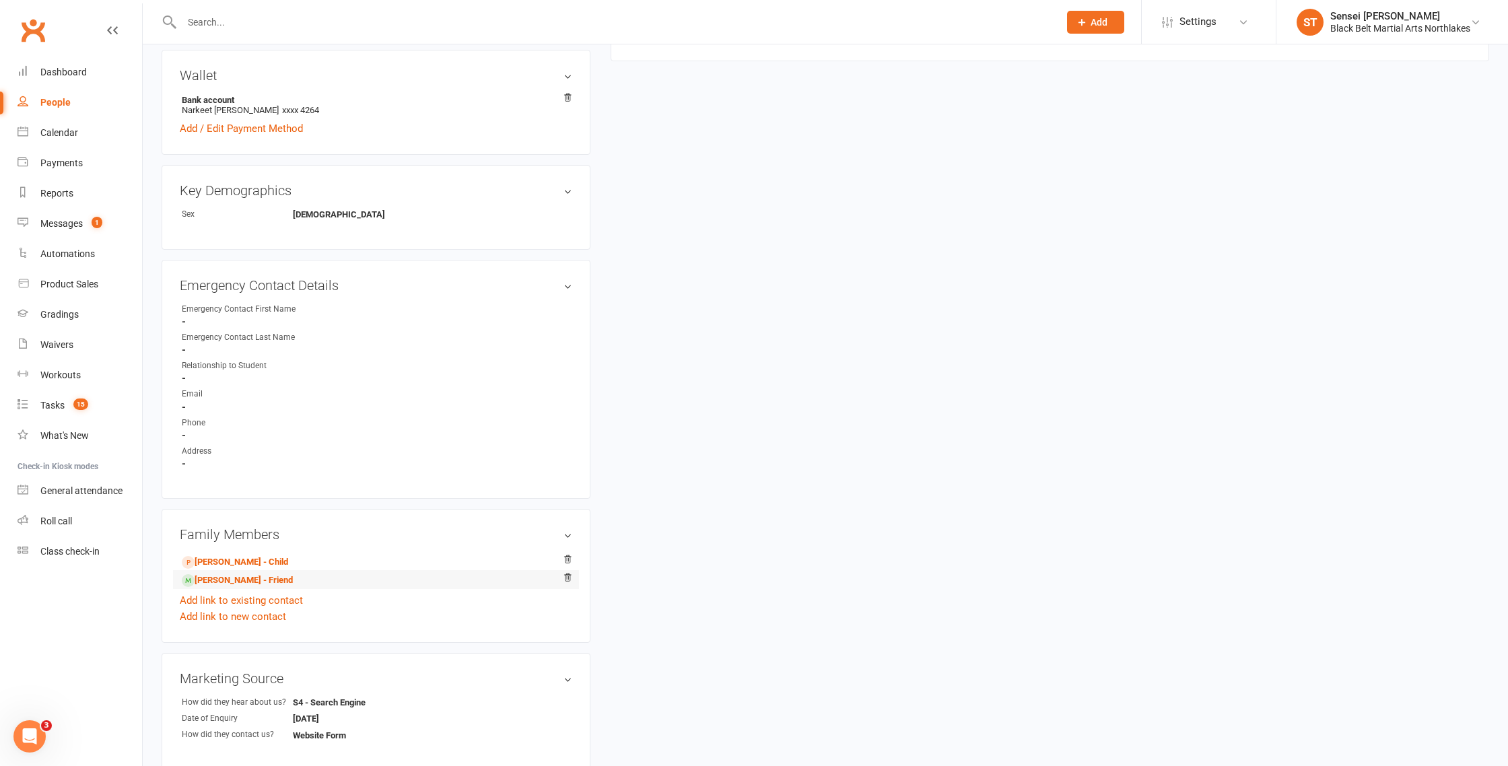
scroll to position [487, 0]
click at [228, 575] on link "Susan Babekuhl - Friend" at bounding box center [237, 578] width 111 height 14
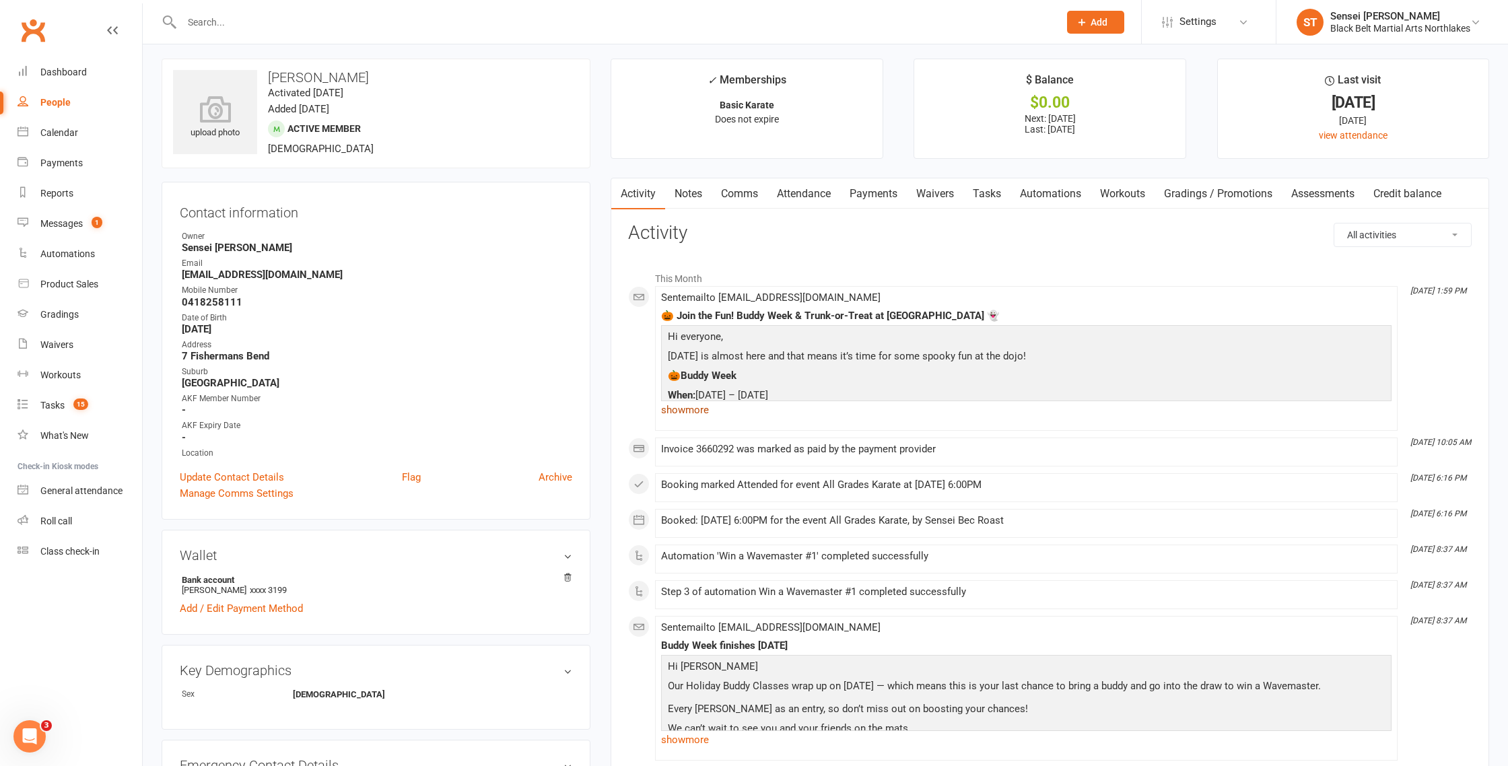
click at [688, 418] on link "show more" at bounding box center [1026, 410] width 731 height 19
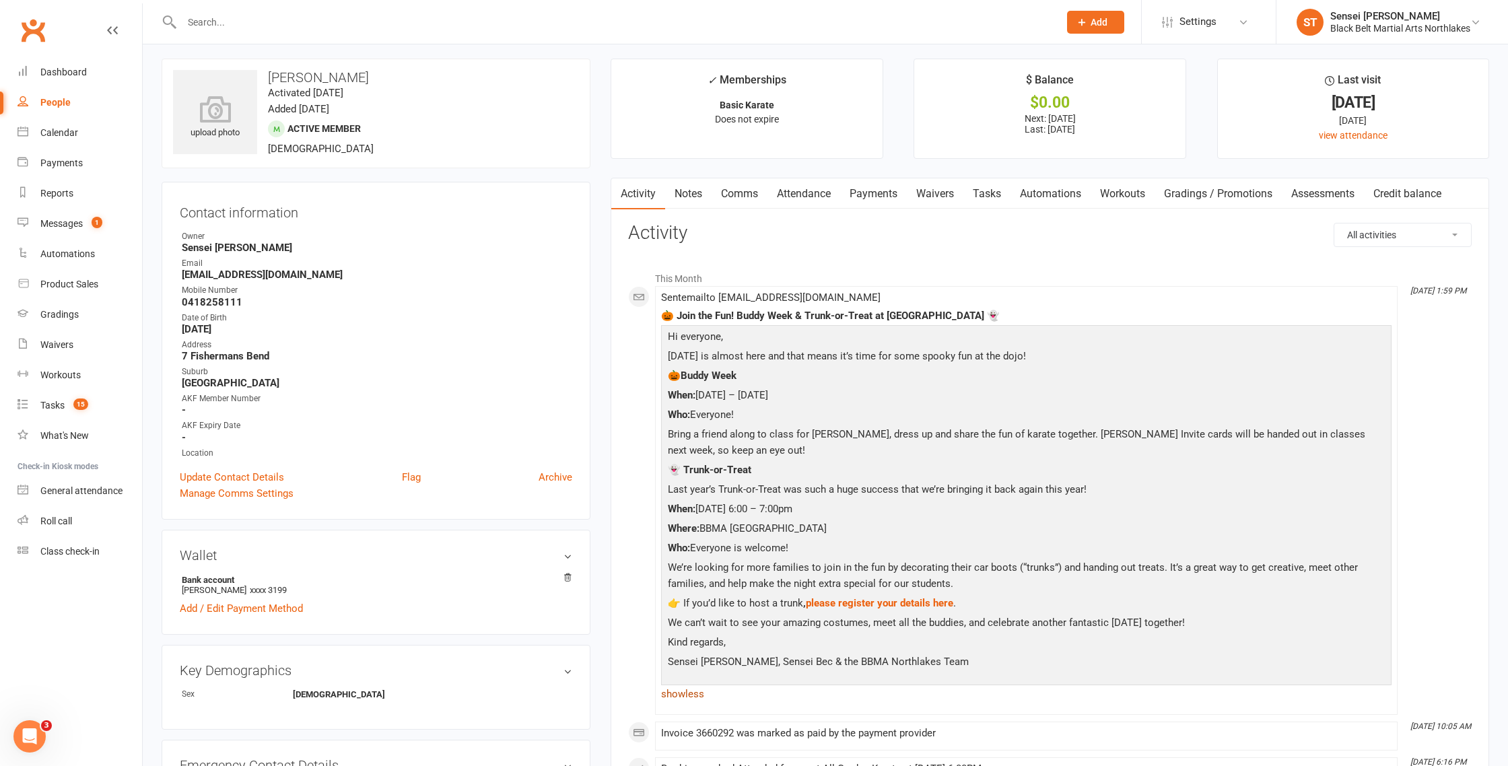
scroll to position [6, 0]
click at [880, 599] on span "please register your details here" at bounding box center [879, 602] width 147 height 12
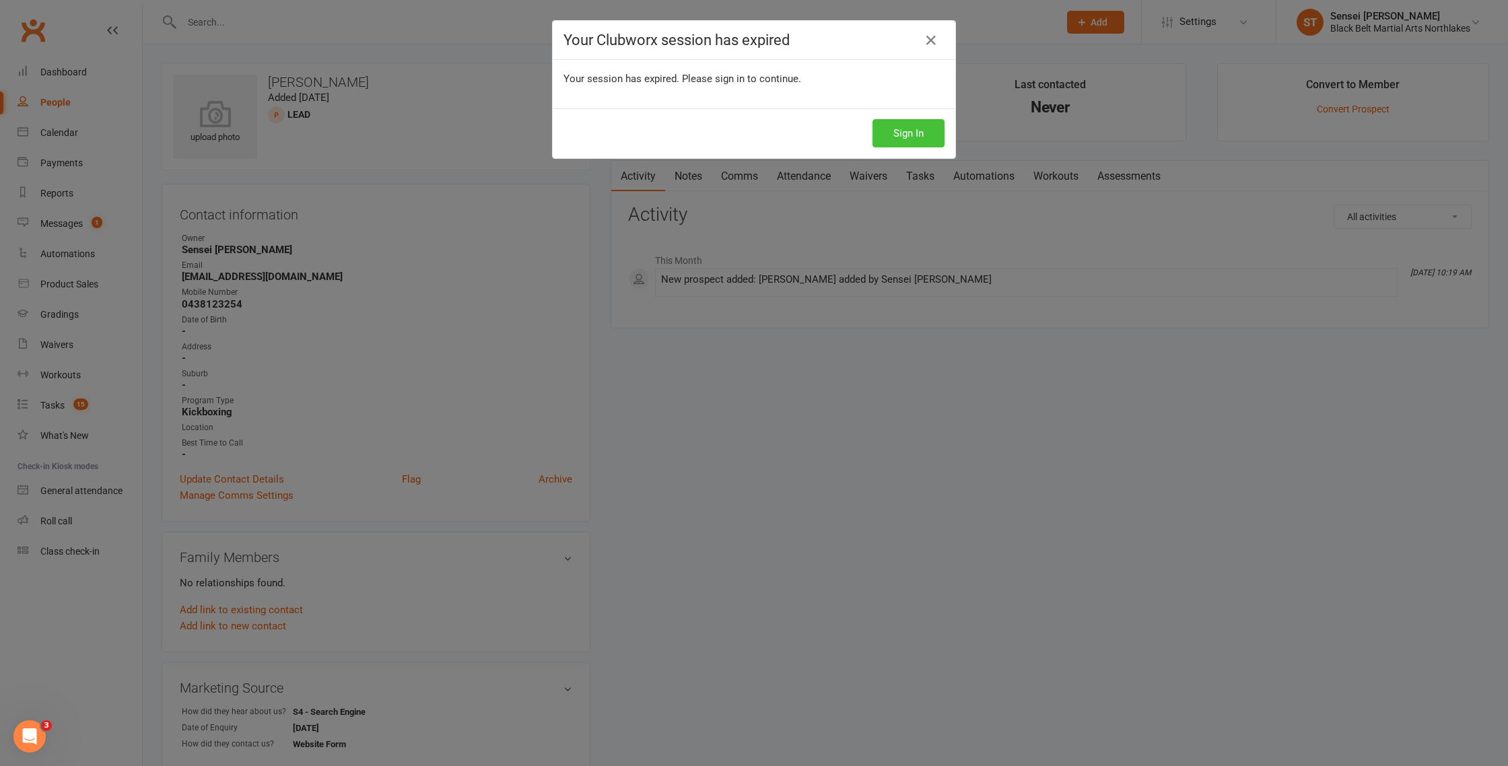
click at [911, 131] on button "Sign In" at bounding box center [909, 133] width 72 height 28
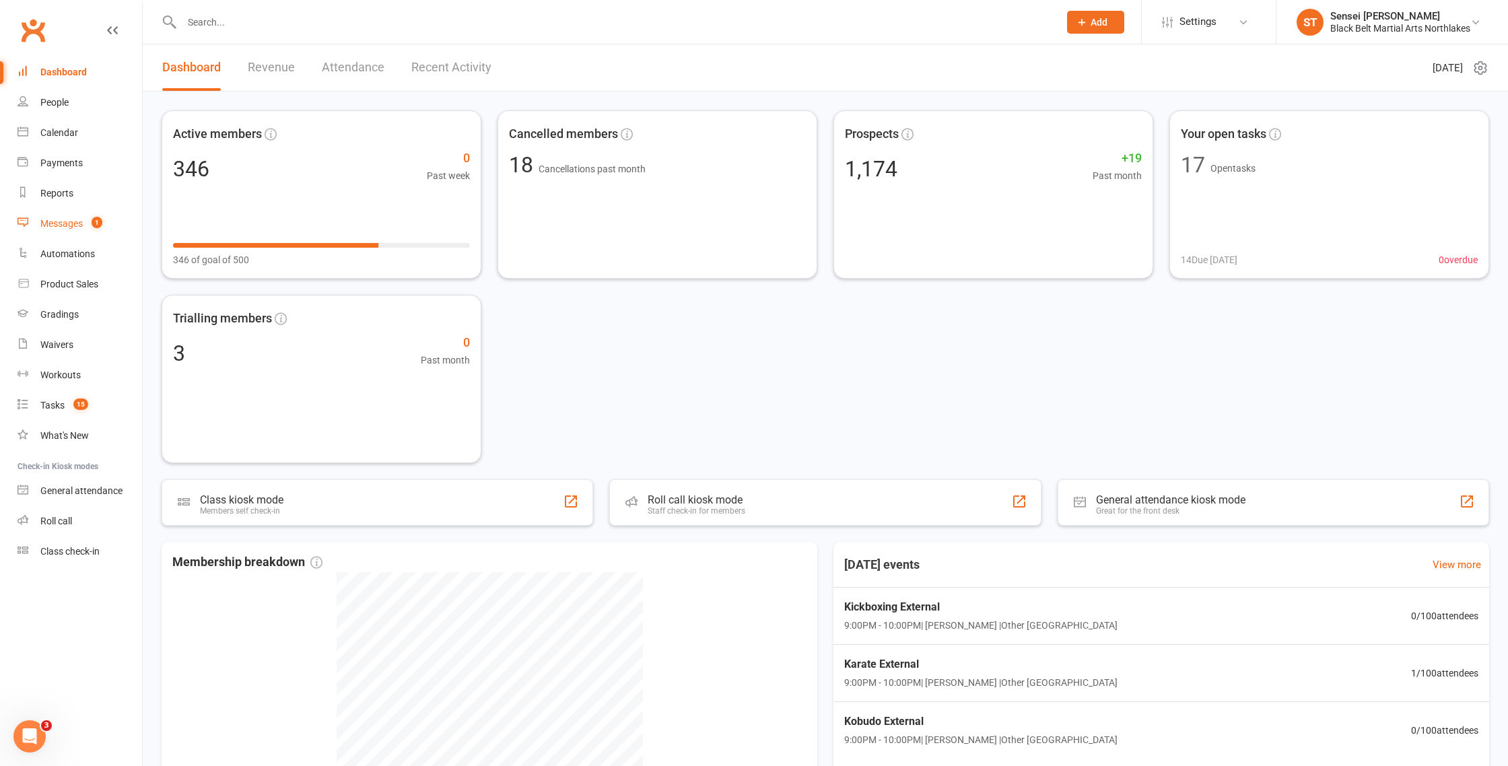
click at [63, 229] on div "Messages" at bounding box center [61, 223] width 42 height 11
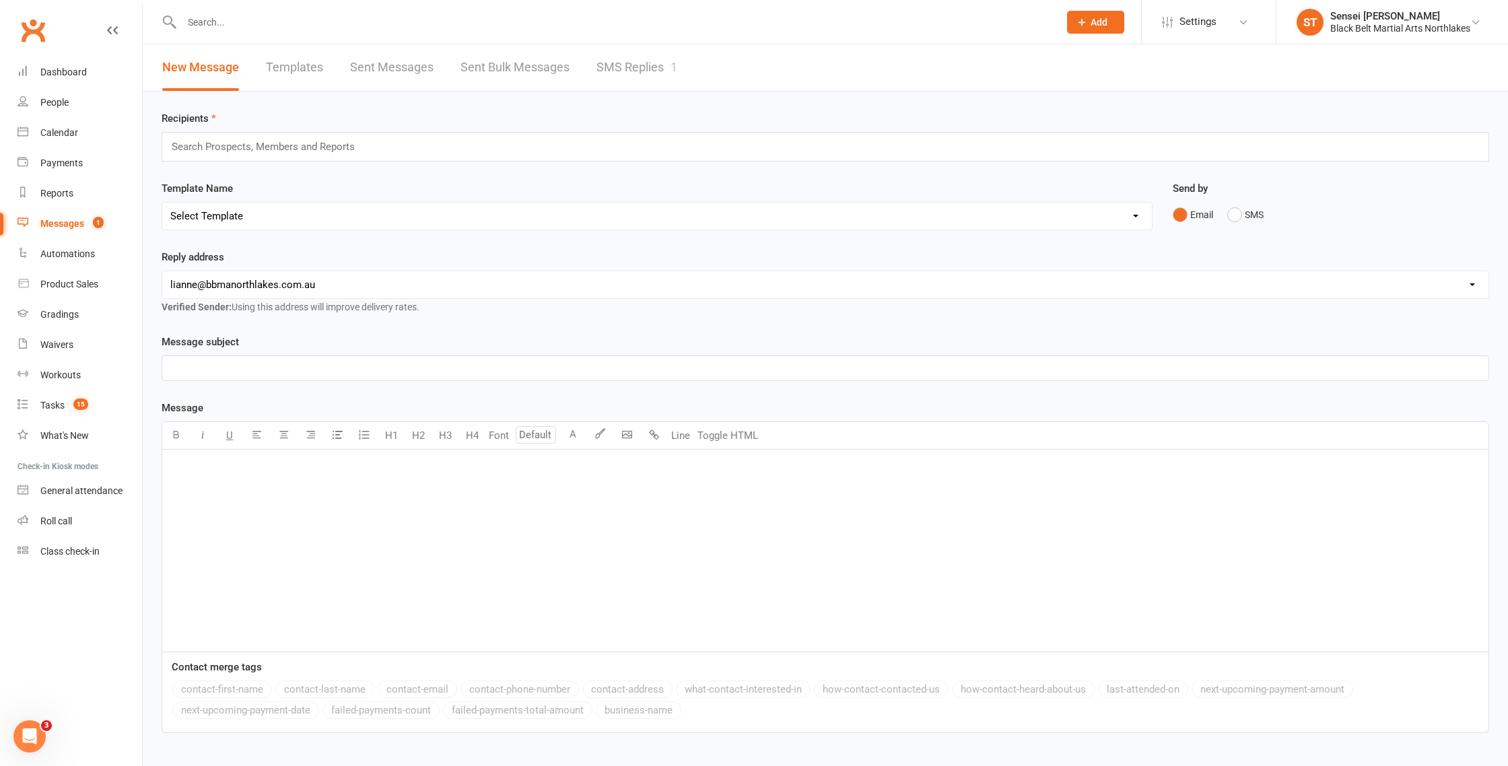
click at [483, 61] on link "Sent Bulk Messages" at bounding box center [515, 67] width 109 height 46
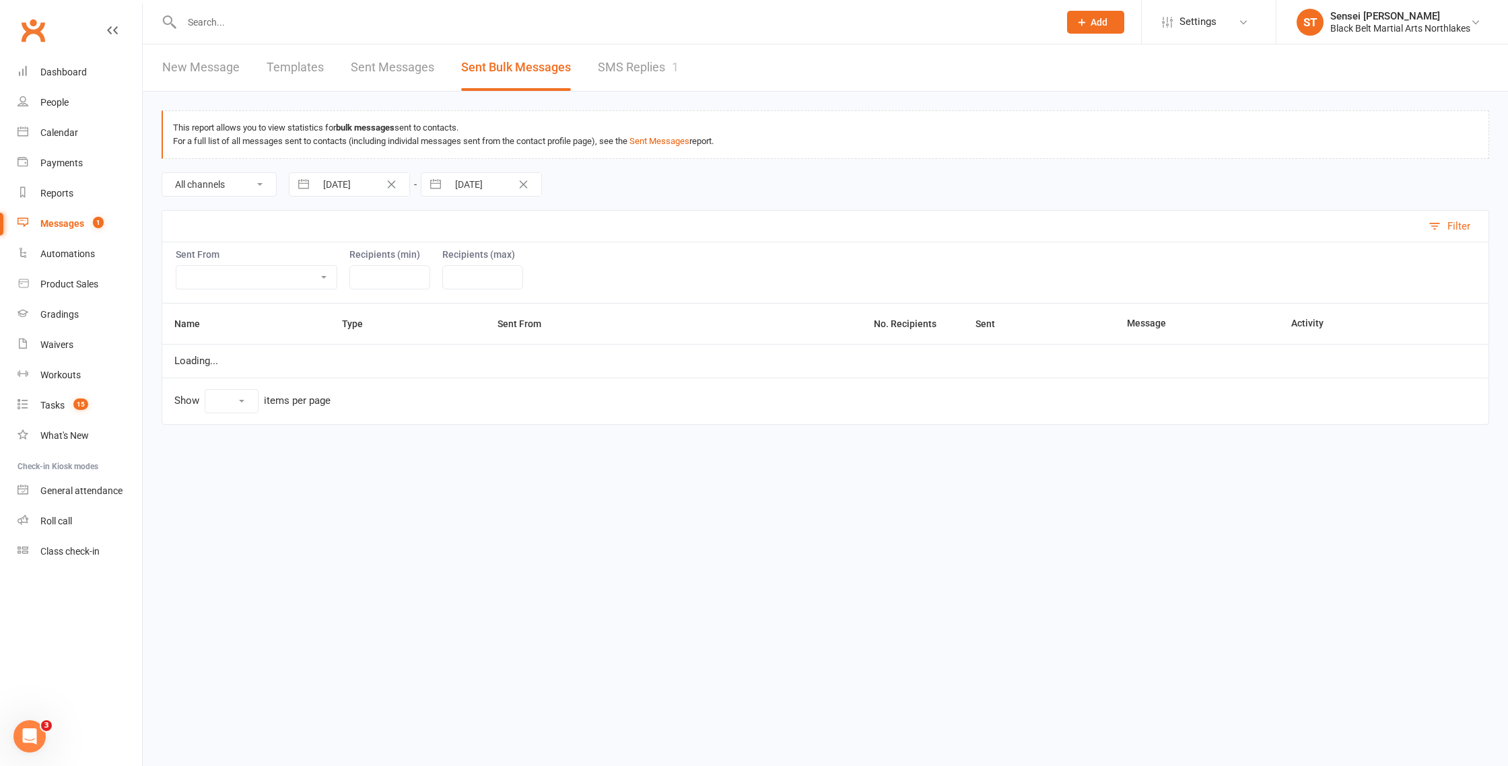
select select "100"
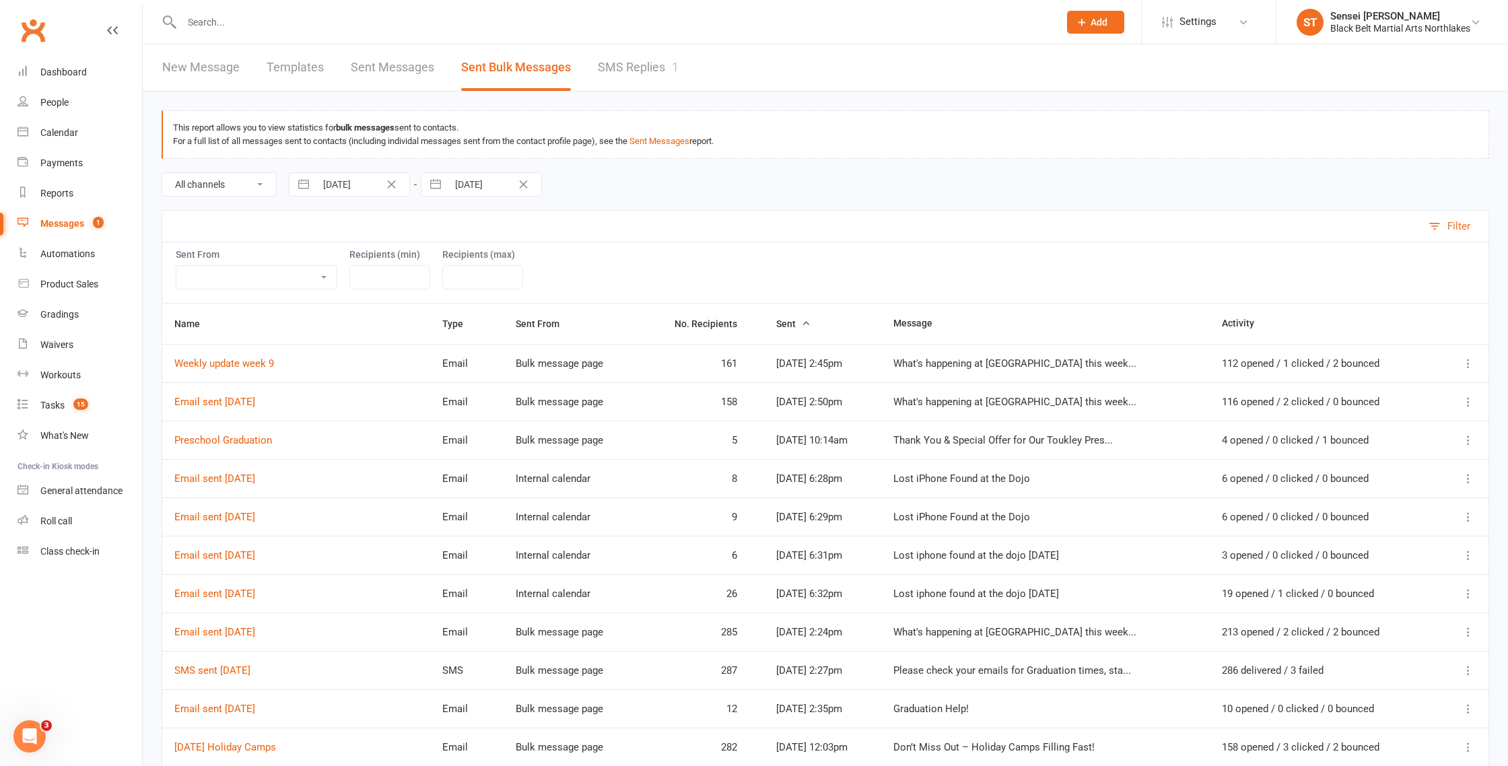
select select "7"
select select "2025"
select select "8"
select select "2025"
select select "9"
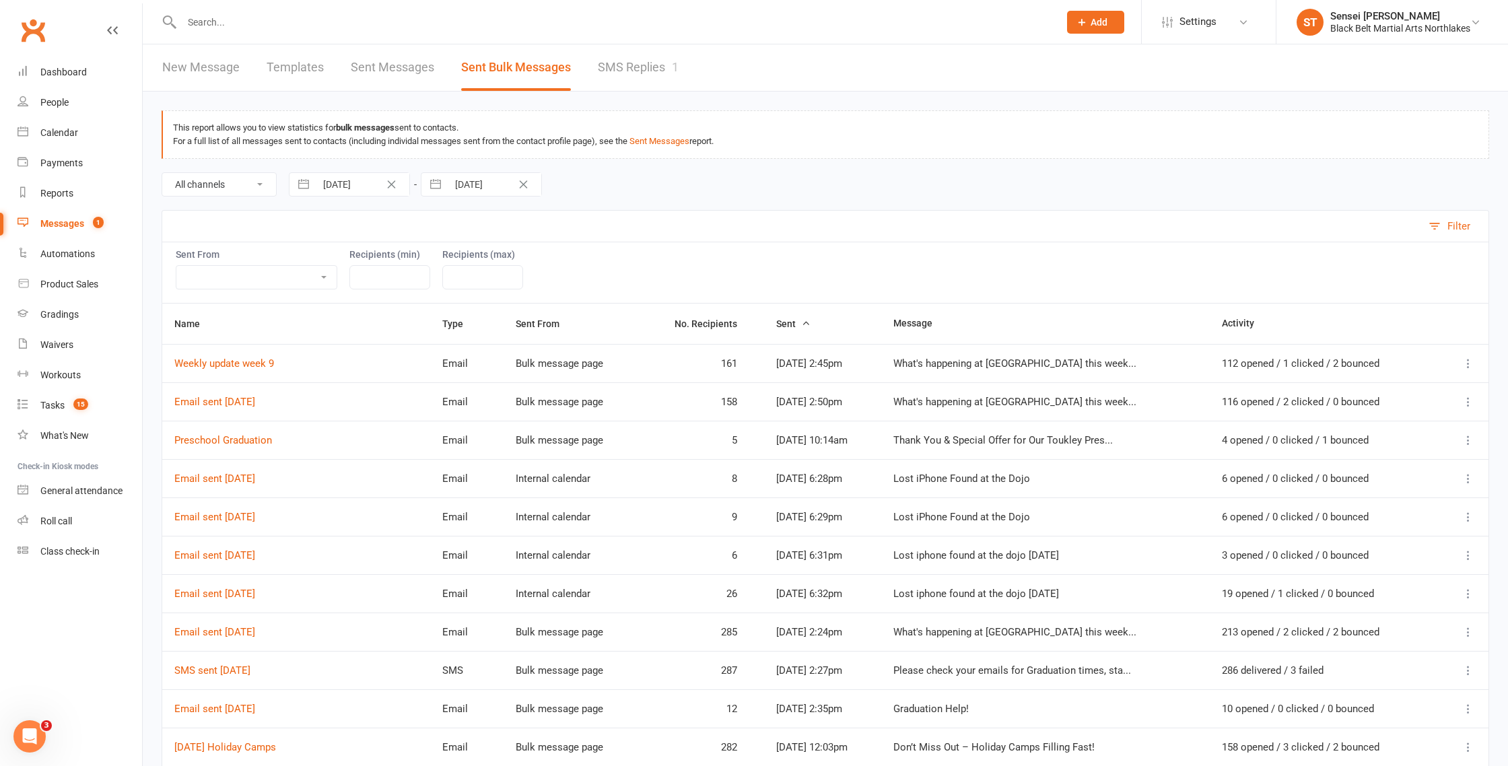
select select "2025"
click at [357, 188] on input "[DATE]" at bounding box center [363, 184] width 94 height 23
click at [470, 240] on icon "Move forward to switch to the next month." at bounding box center [475, 240] width 13 height 13
select select "10"
select select "2025"
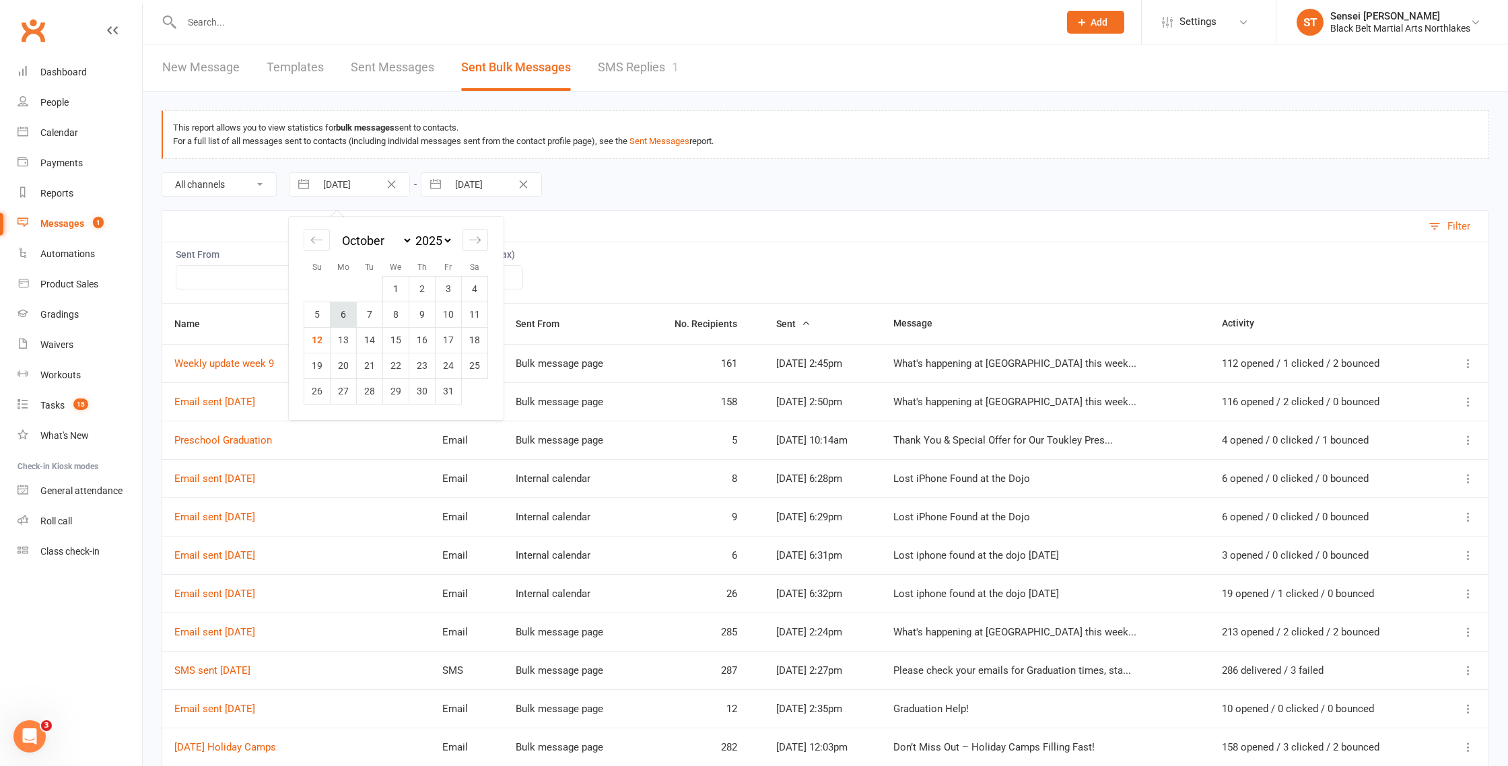
click at [341, 321] on td "6" at bounding box center [344, 315] width 26 height 26
type input "[DATE]"
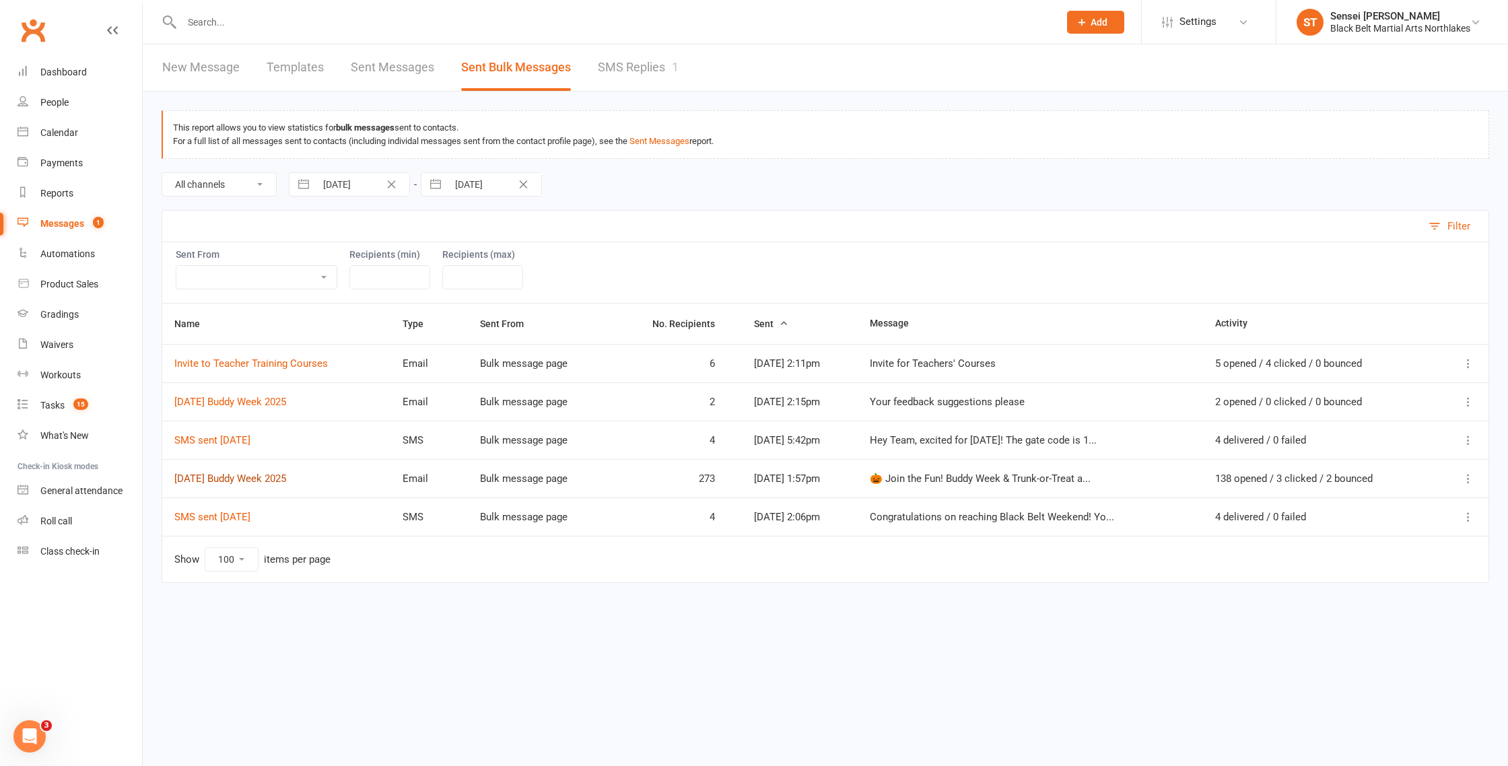
click at [242, 477] on link "[DATE] Buddy Week 2025" at bounding box center [230, 479] width 112 height 12
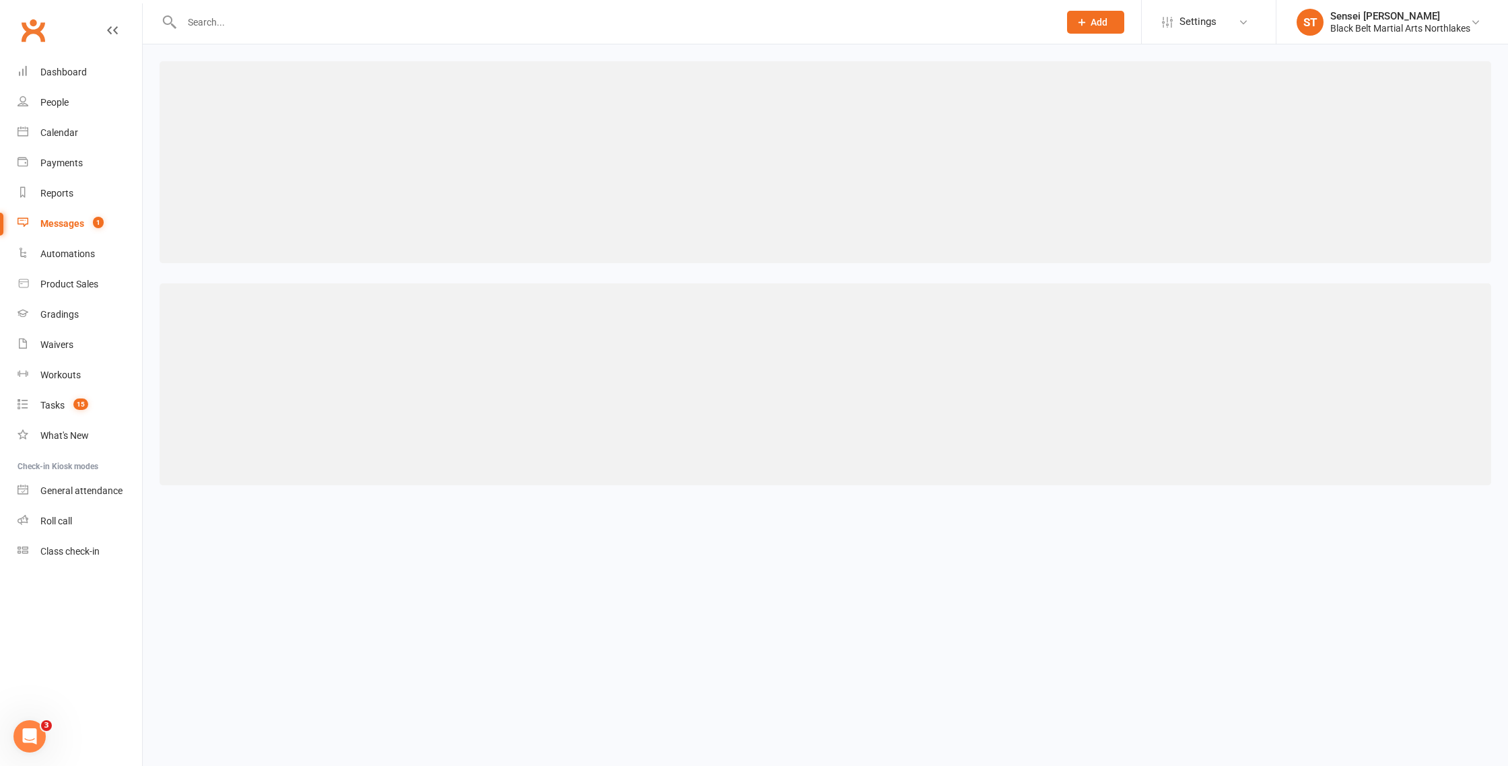
select select "100"
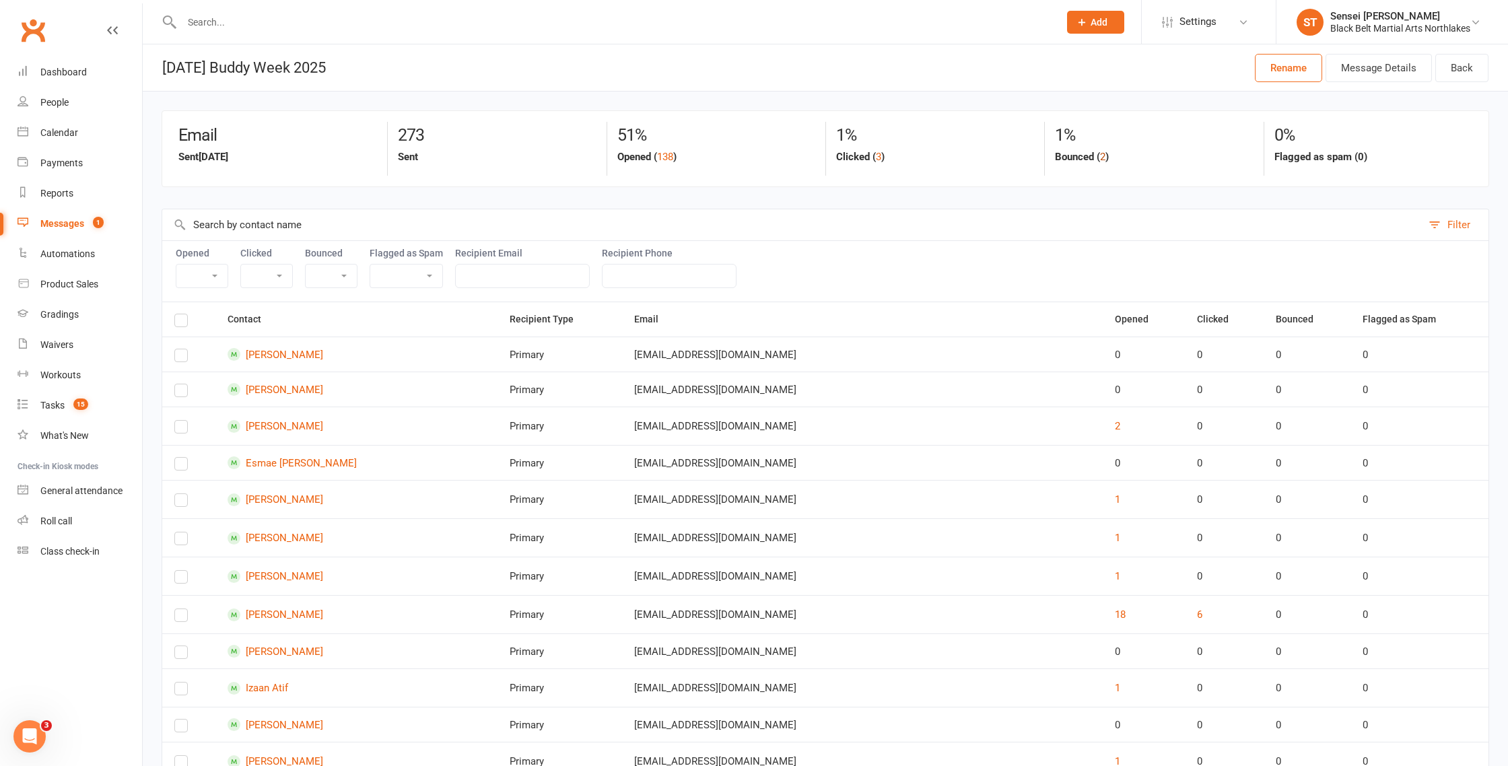
click at [1104, 158] on button "2" at bounding box center [1102, 157] width 5 height 16
select select "true"
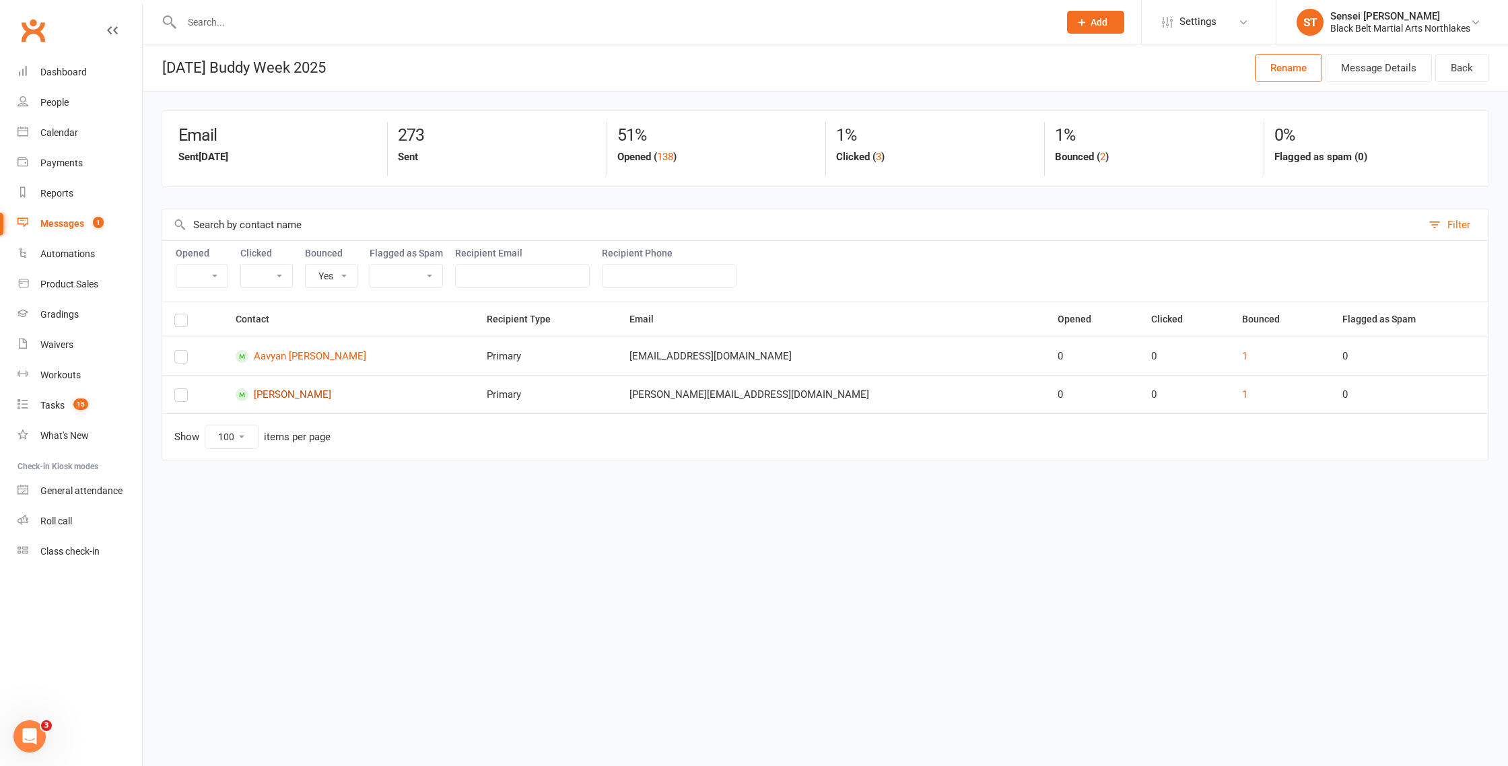
click at [292, 396] on link "[PERSON_NAME]" at bounding box center [349, 395] width 227 height 13
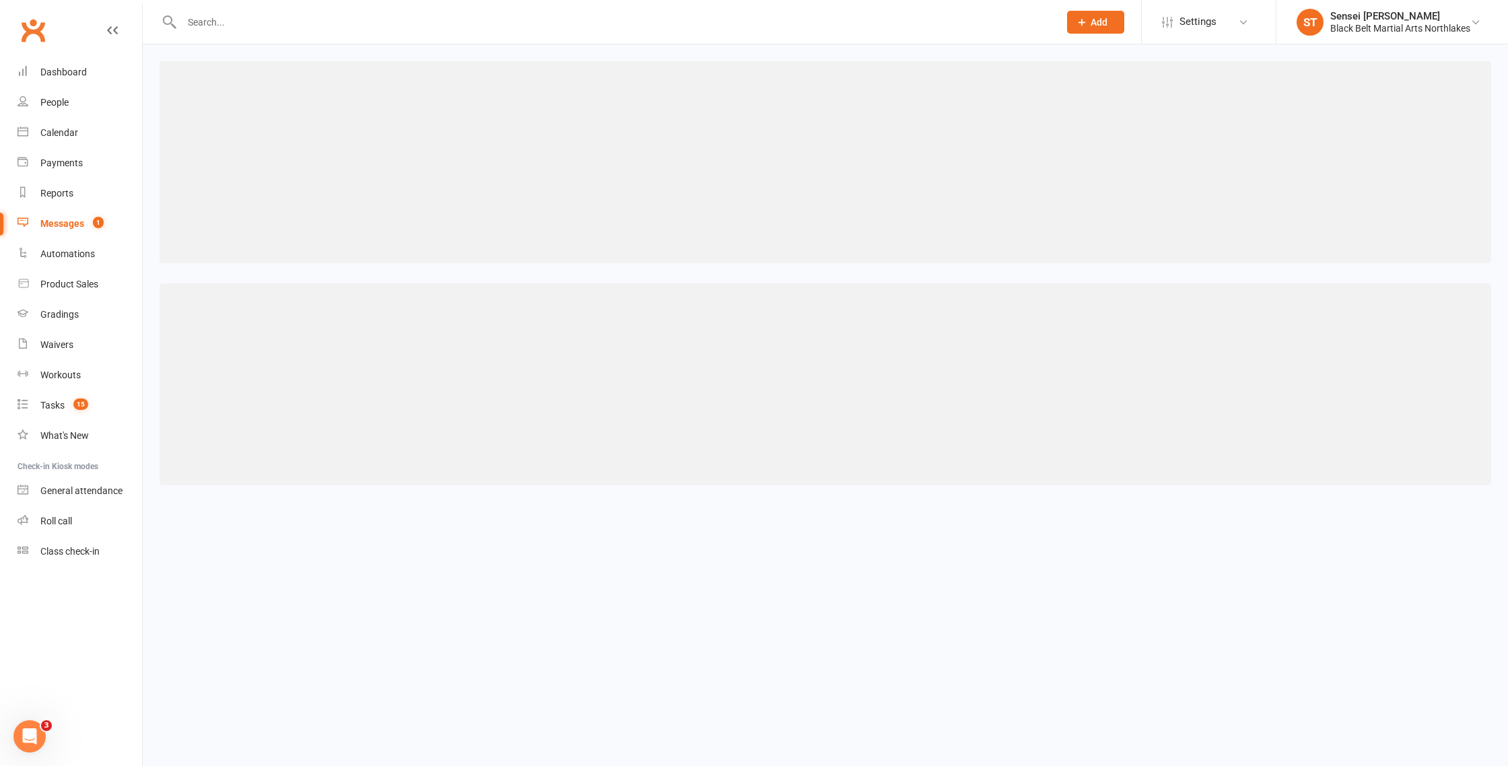
select select "100"
